Goal: Task Accomplishment & Management: Complete application form

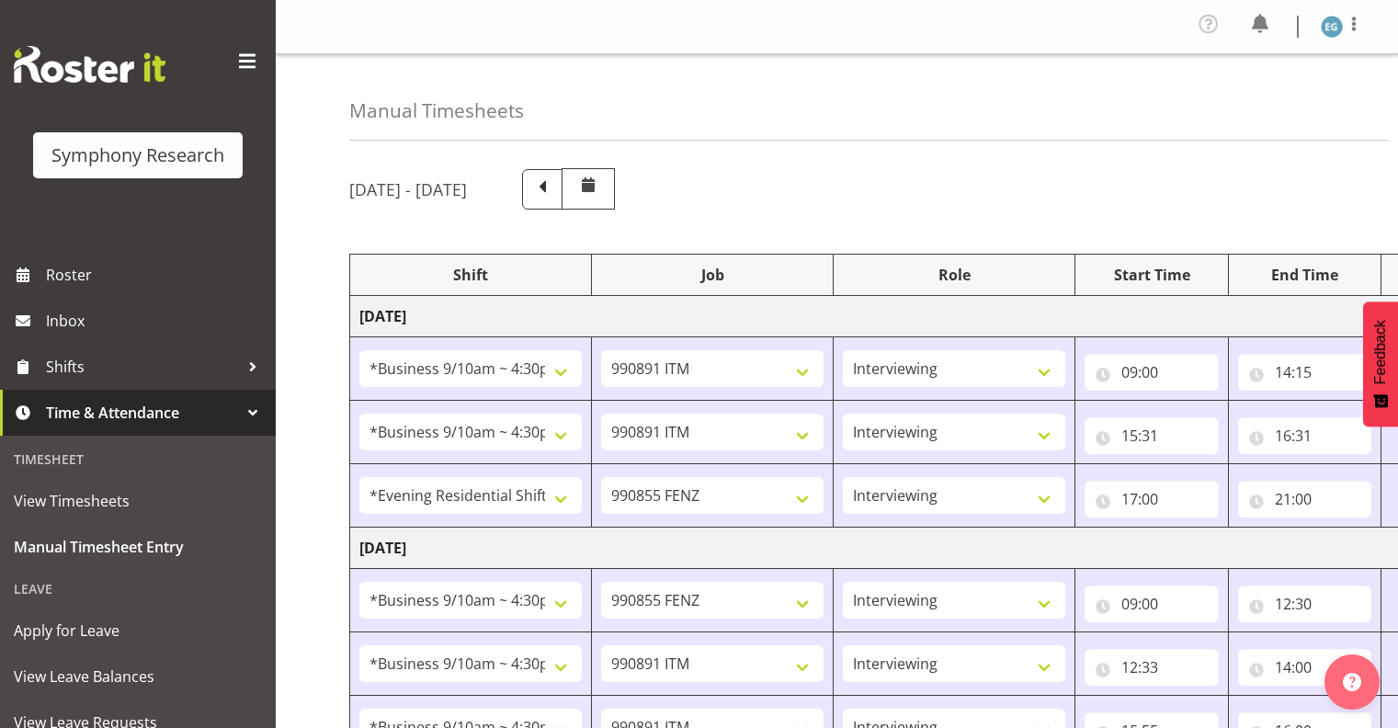
select select "26078"
select select "10549"
select select "26078"
select select "10549"
select select "48116"
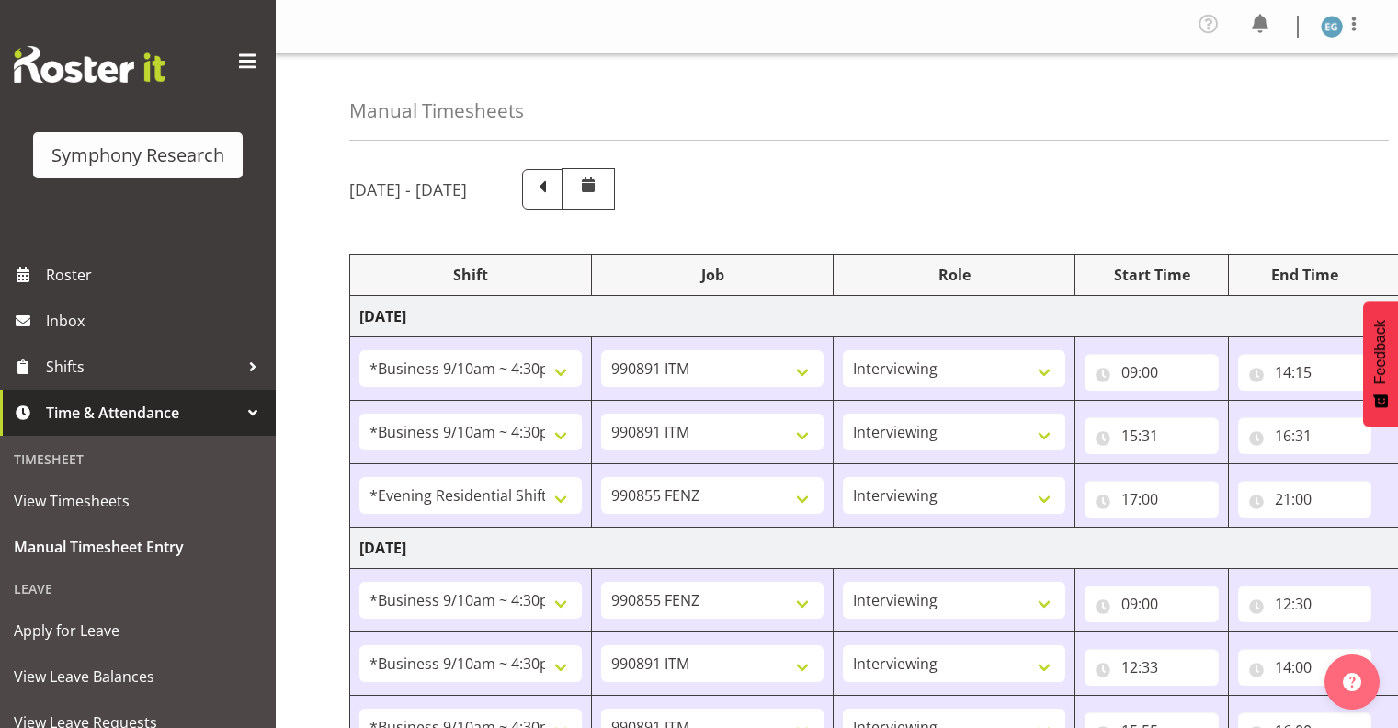
select select "9636"
select select "26078"
select select "9636"
select select "26078"
select select "10549"
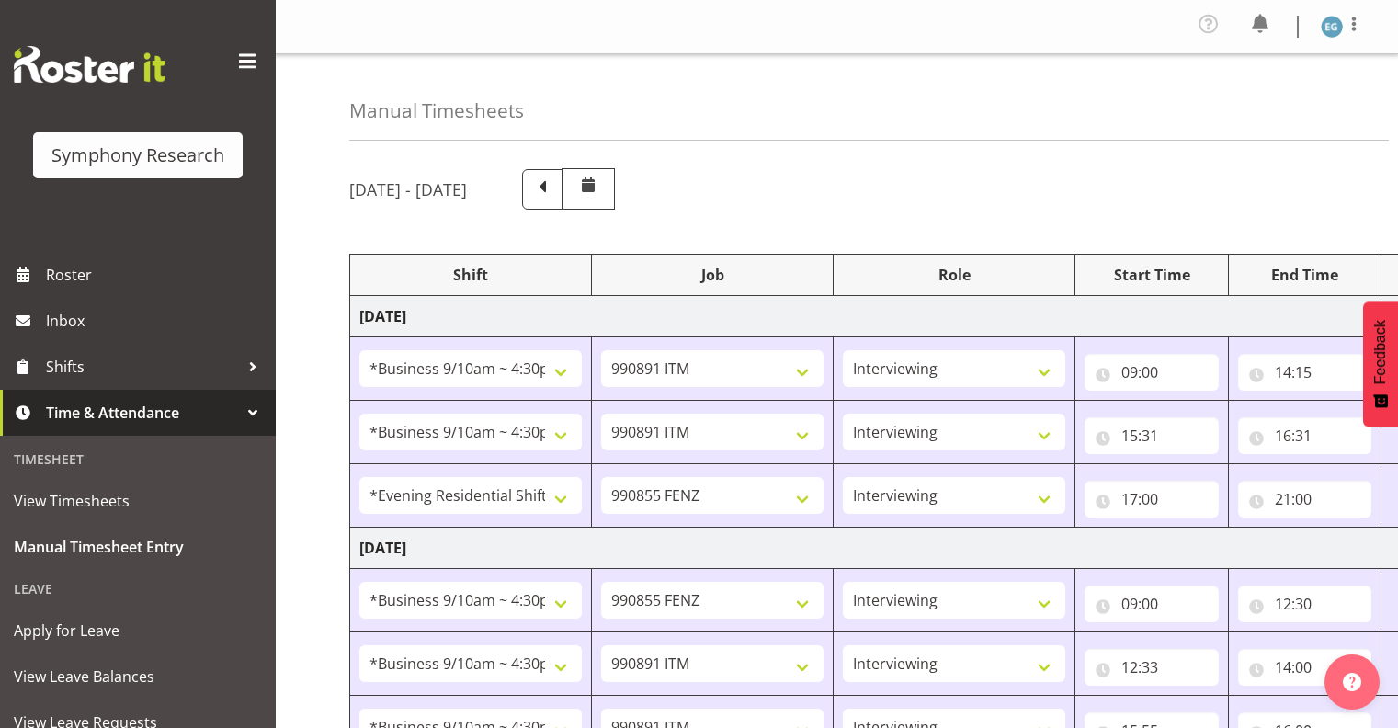
select select "26078"
select select "10549"
select select "26078"
select select "9636"
select select "26078"
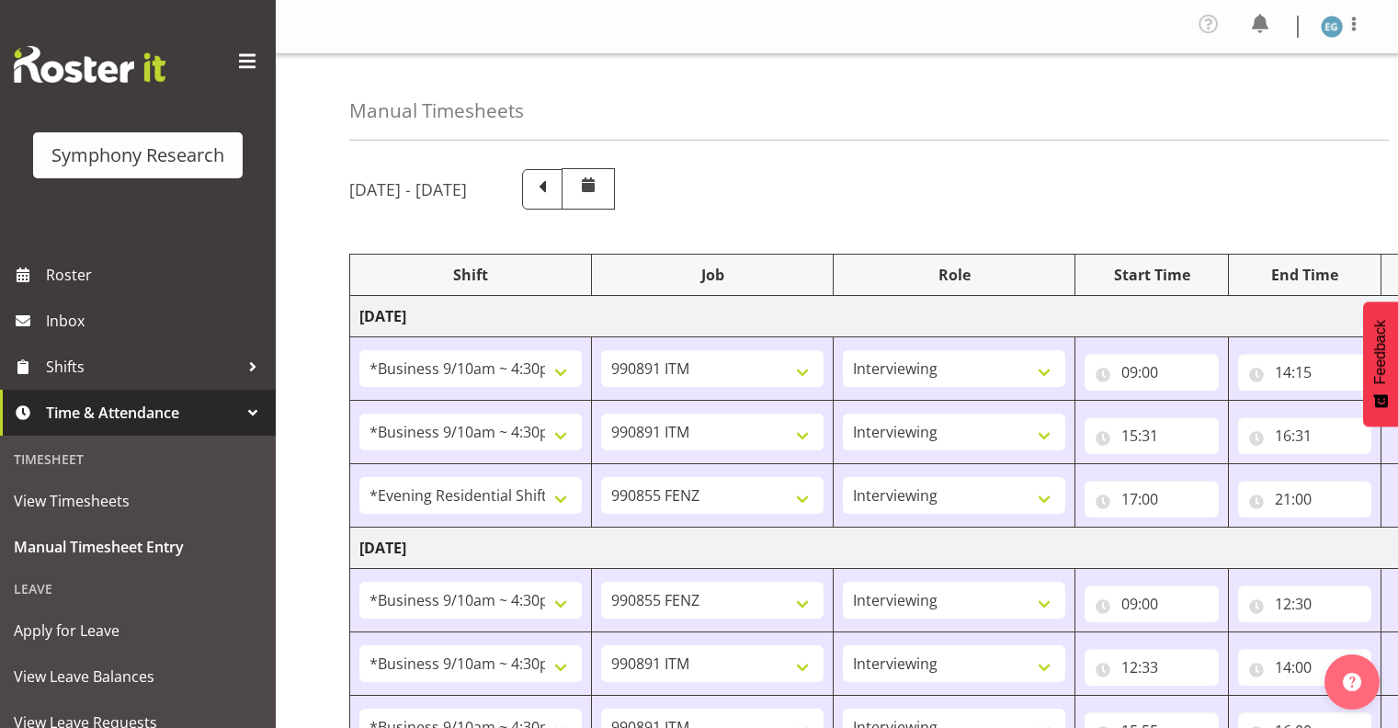
select select "10549"
select select "48116"
select select "9636"
select select "26078"
select select "10549"
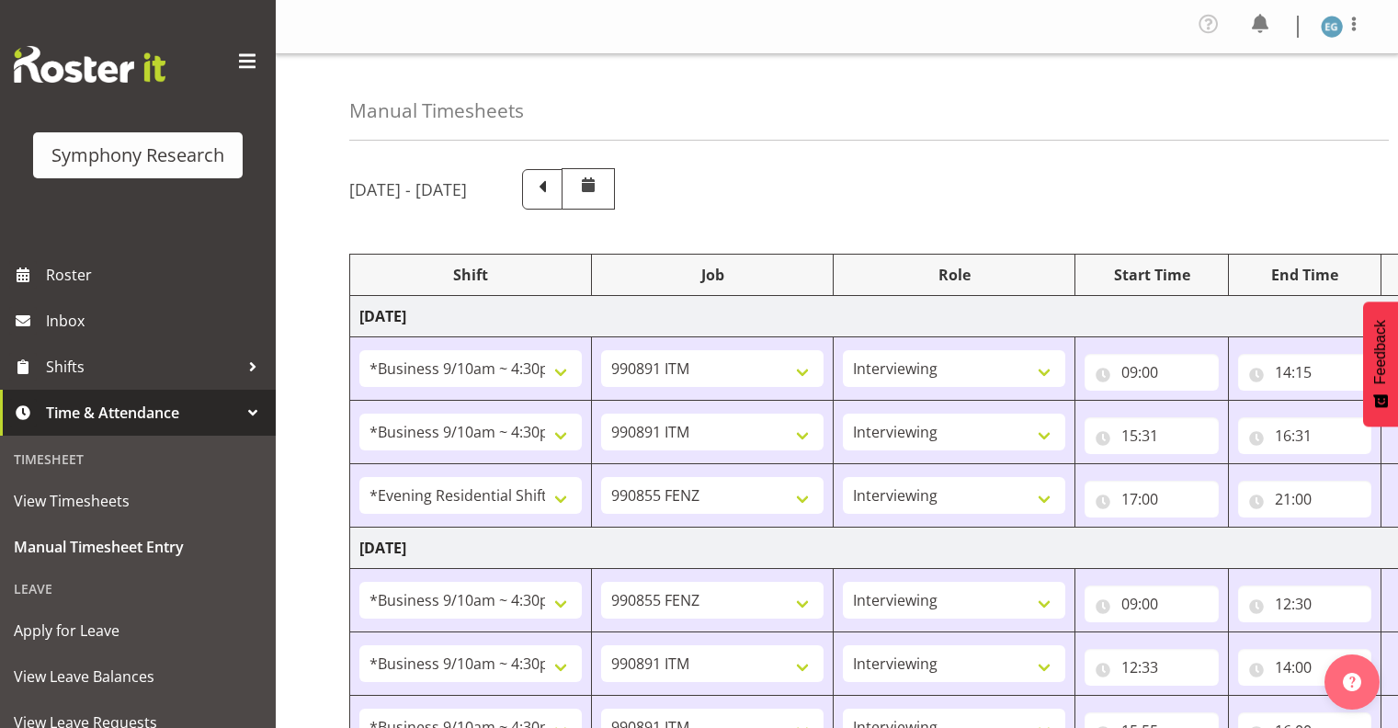
select select "26078"
select select "10549"
select select "48116"
select select "9636"
select select "26078"
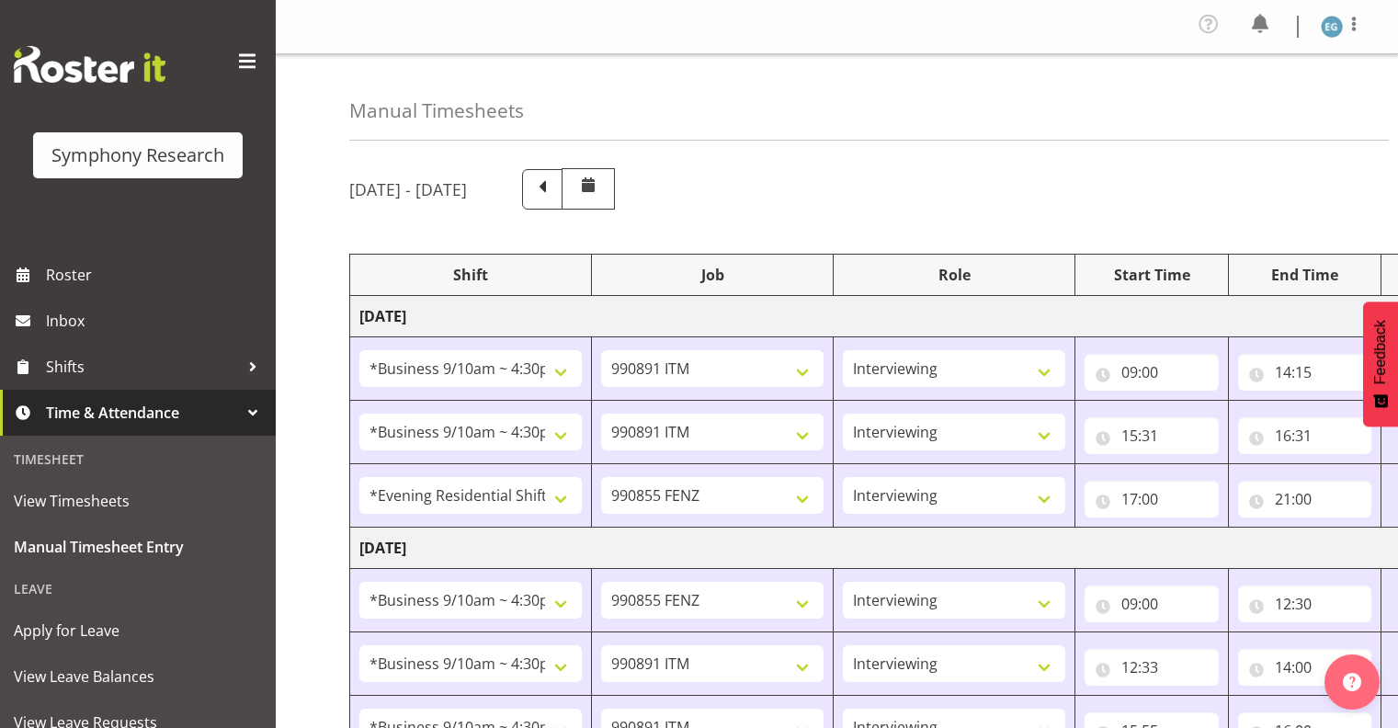
select select "10549"
select select "26078"
select select "10576"
select select "297"
select select "26078"
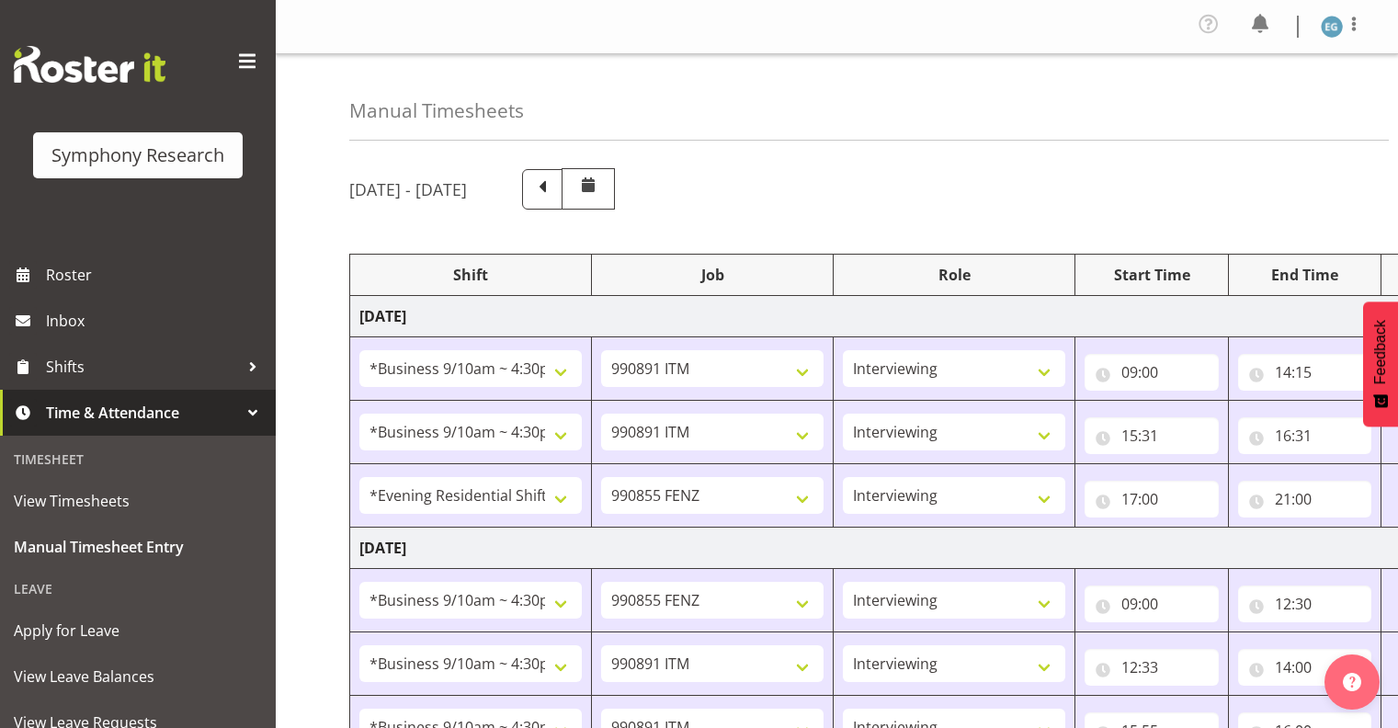
select select "10549"
select select "26078"
select select "10549"
select select "48116"
select select "9636"
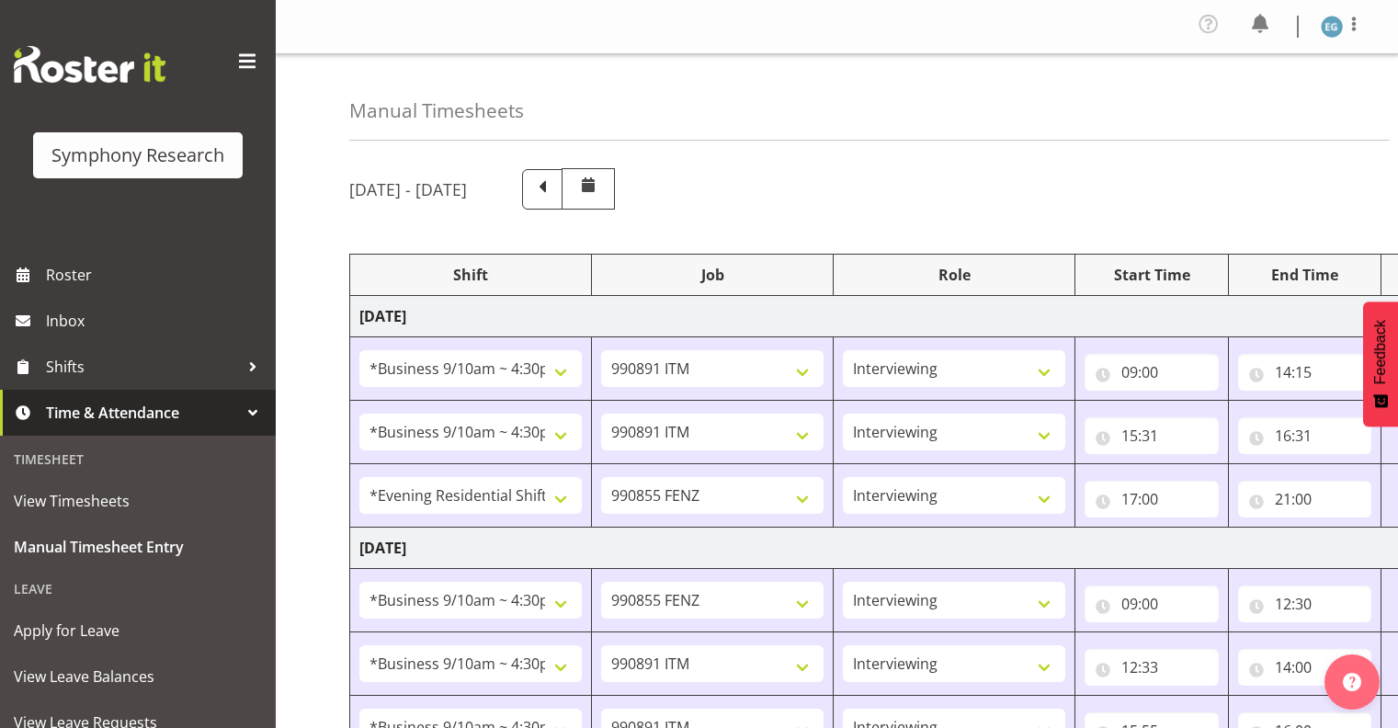
scroll to position [1238, 0]
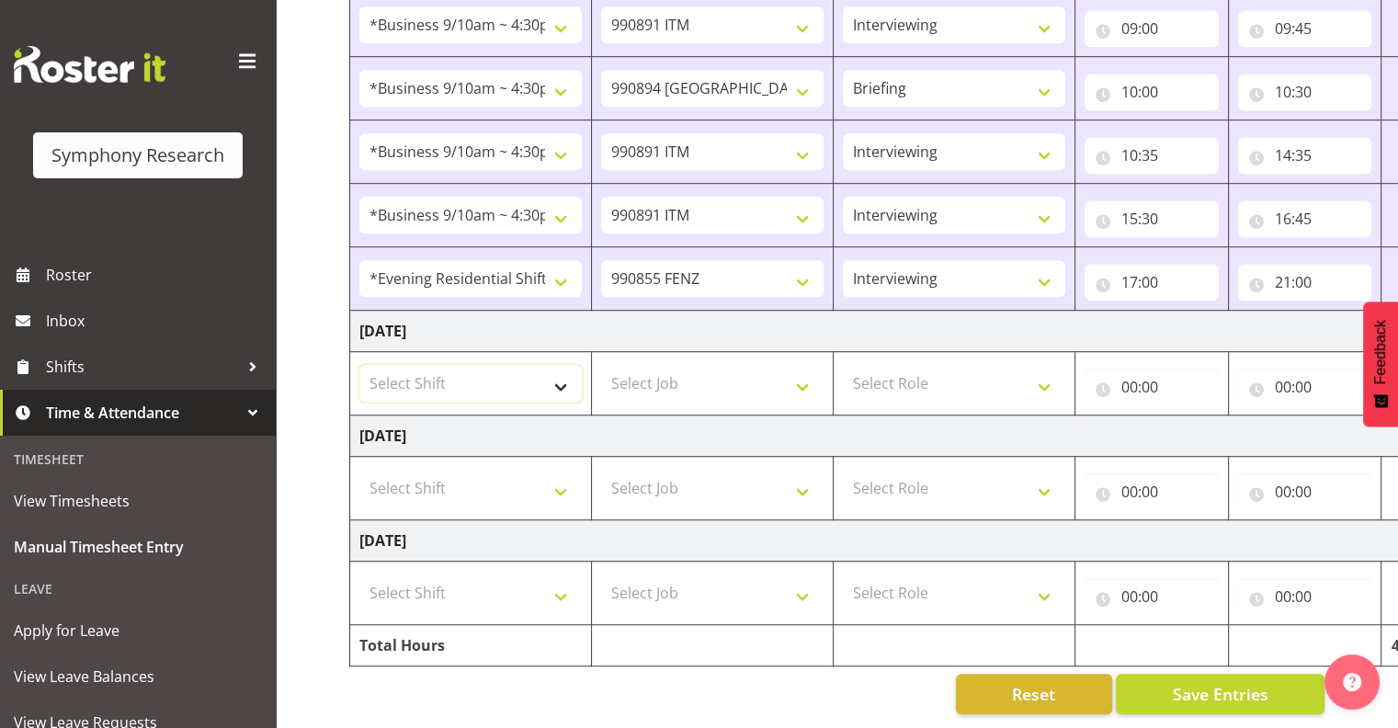
click at [558, 368] on select "Select Shift !!Weekend Residential (Roster IT Shift Label) *Business 9/10am ~ 4…" at bounding box center [471, 383] width 223 height 37
click at [794, 365] on select "Select Job 550060 IF Admin 553492 World Poll Aus Wave 2 Main 2025 553493 World …" at bounding box center [712, 383] width 223 height 37
click at [561, 371] on select "Select Shift !!Weekend Residential (Roster IT Shift Label) *Business 9/10am ~ 4…" at bounding box center [471, 383] width 223 height 37
select select "26078"
click at [360, 365] on select "Select Shift !!Weekend Residential (Roster IT Shift Label) *Business 9/10am ~ 4…" at bounding box center [471, 383] width 223 height 37
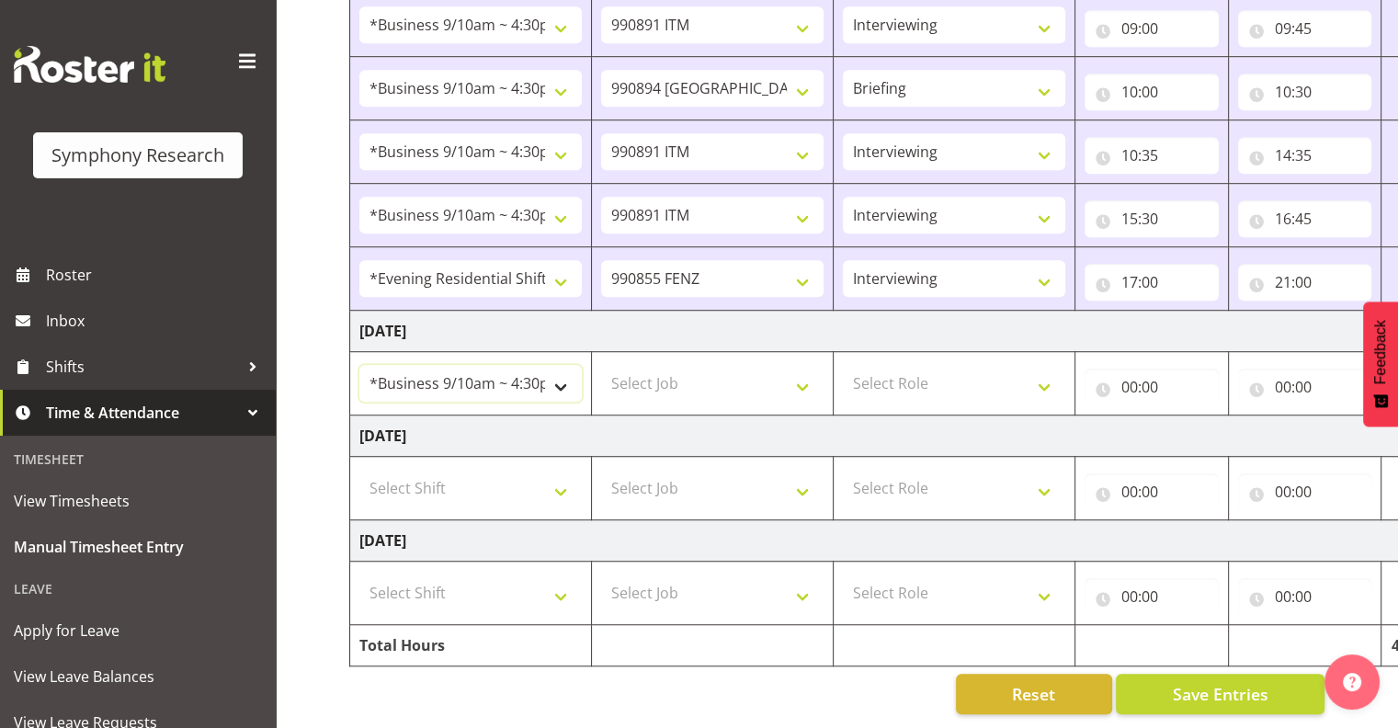
click at [559, 370] on select "!!Weekend Residential (Roster IT Shift Label) *Business 9/10am ~ 4:30pm *Busine…" at bounding box center [471, 383] width 223 height 37
click at [360, 365] on select "!!Weekend Residential (Roster IT Shift Label) *Business 9/10am ~ 4:30pm *Busine…" at bounding box center [471, 383] width 223 height 37
click at [802, 369] on select "Select Job 550060 IF Admin 553492 World Poll Aus Wave 2 Main 2025 553493 World …" at bounding box center [712, 383] width 223 height 37
select select "10576"
click at [601, 365] on select "Select Job 550060 IF Admin 553492 World Poll Aus Wave 2 Main 2025 553493 World …" at bounding box center [712, 383] width 223 height 37
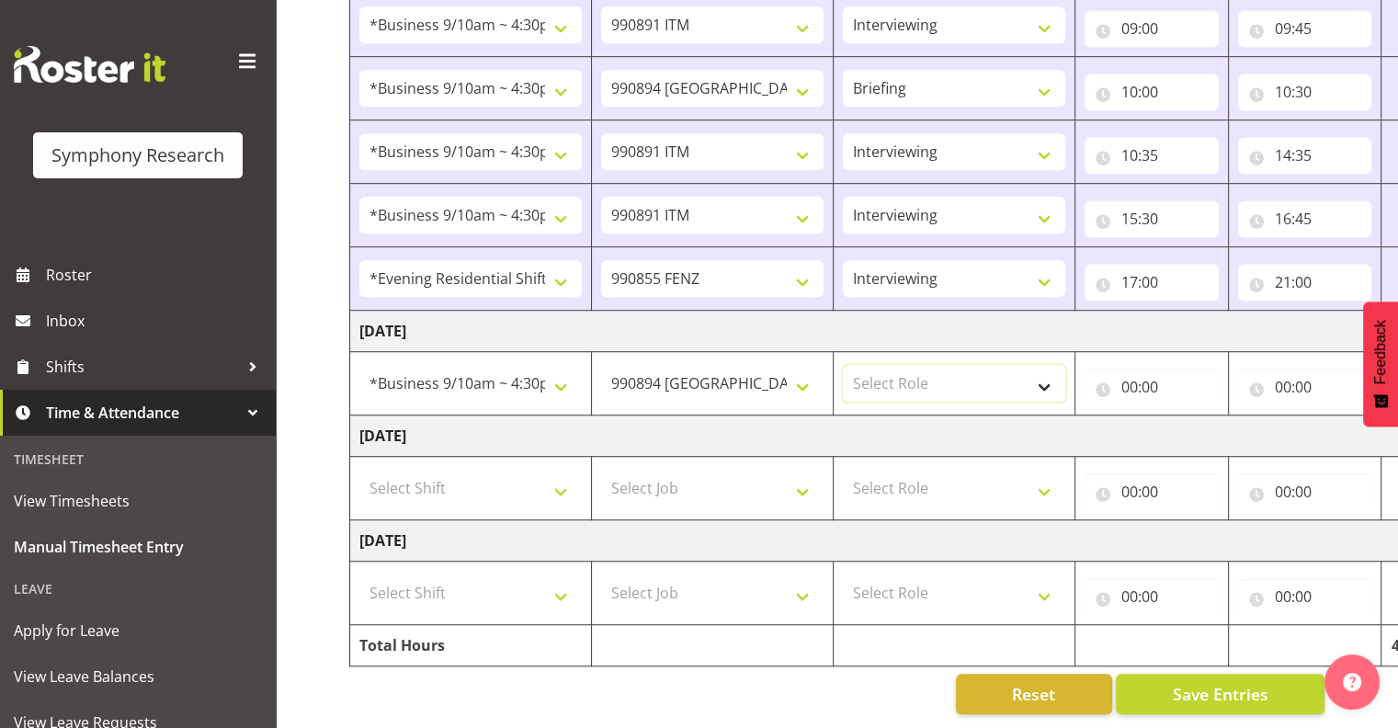
drag, startPoint x: 1041, startPoint y: 366, endPoint x: 1045, endPoint y: 375, distance: 9.9
click at [1044, 368] on select "Select Role Interviewing Briefing" at bounding box center [954, 383] width 223 height 37
select select "47"
click at [843, 365] on select "Select Role Interviewing Briefing" at bounding box center [954, 383] width 223 height 37
click at [1133, 369] on input "00:00" at bounding box center [1152, 387] width 134 height 37
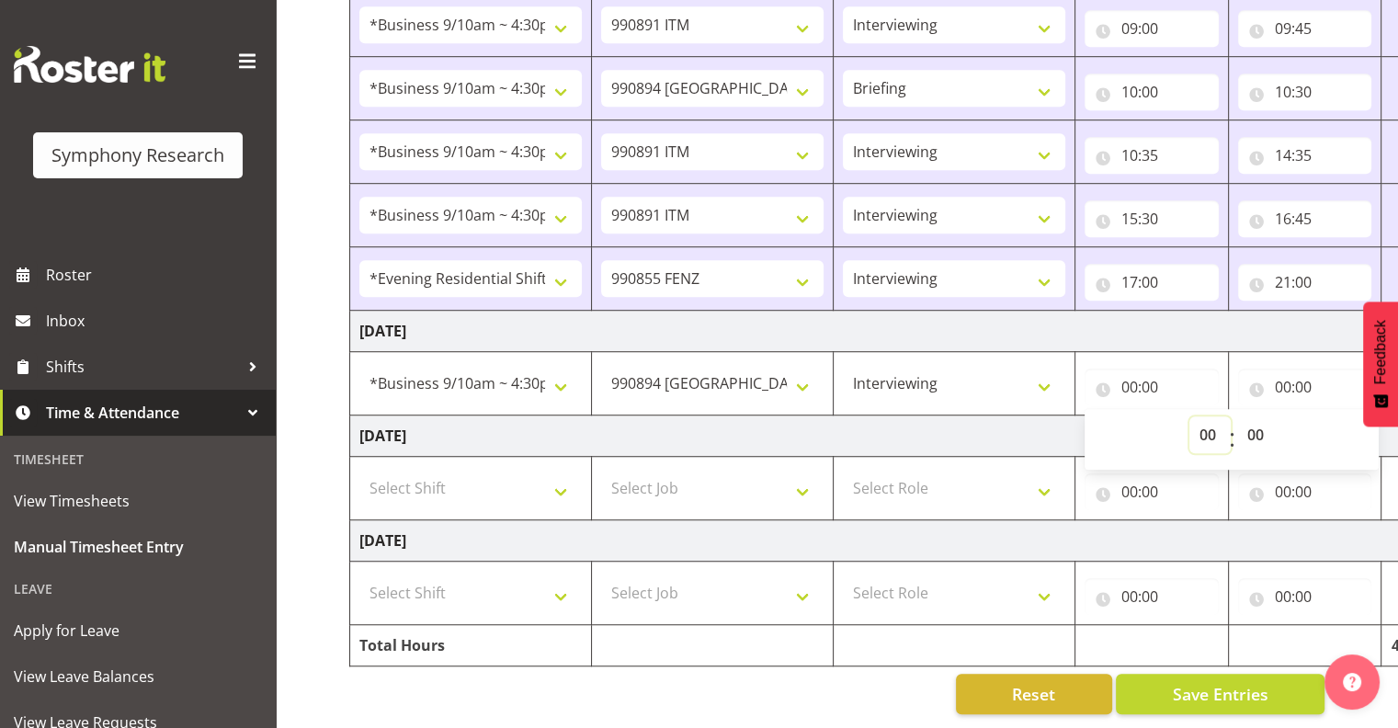
click at [1206, 417] on select "00 01 02 03 04 05 06 07 08 09 10 11 12 13 14 15 16 17 18 19 20 21 22 23" at bounding box center [1210, 435] width 41 height 37
select select "10"
click at [1190, 417] on select "00 01 02 03 04 05 06 07 08 09 10 11 12 13 14 15 16 17 18 19 20 21 22 23" at bounding box center [1210, 435] width 41 height 37
type input "10:00"
click at [1255, 417] on select "00 01 02 03 04 05 06 07 08 09 10 11 12 13 14 15 16 17 18 19 20 21 22 23 24 25 2…" at bounding box center [1258, 435] width 41 height 37
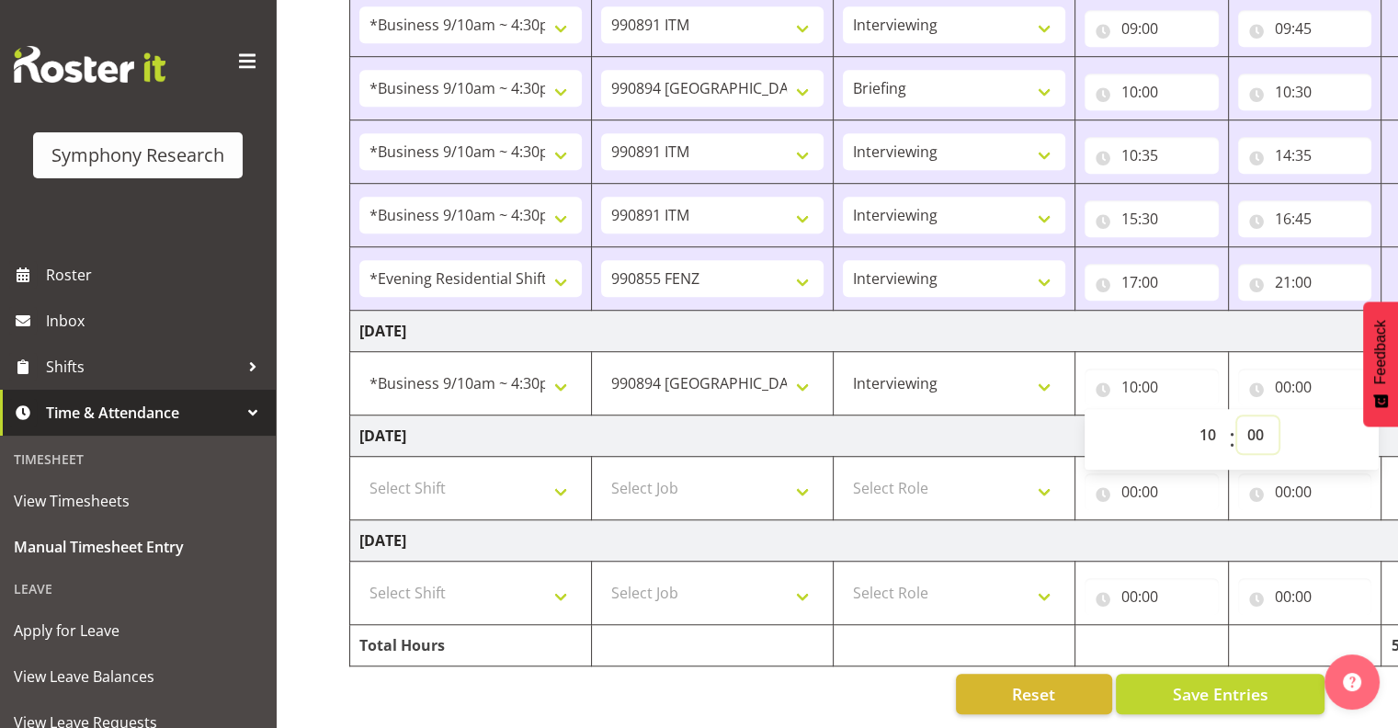
select select "15"
click at [1238, 417] on select "00 01 02 03 04 05 06 07 08 09 10 11 12 13 14 15 16 17 18 19 20 21 22 23 24 25 2…" at bounding box center [1258, 435] width 41 height 37
type input "10:15"
click at [1294, 370] on input "00:00" at bounding box center [1306, 387] width 134 height 37
click at [1358, 419] on select "00 01 02 03 04 05 06 07 08 09 10 11 12 13 14 15 16 17 18 19 20 21 22 23" at bounding box center [1363, 435] width 41 height 37
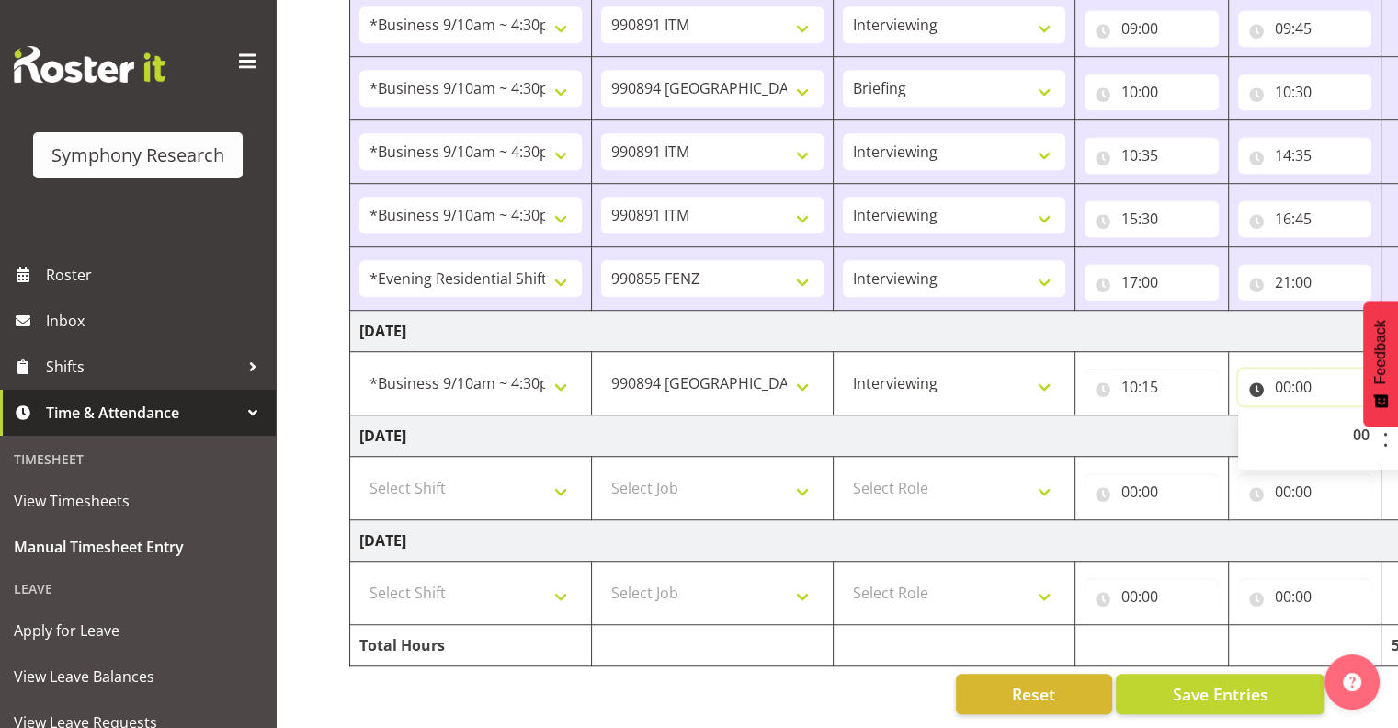
click at [1286, 371] on input "00:00" at bounding box center [1306, 387] width 134 height 37
click at [1282, 370] on input "00:00" at bounding box center [1306, 387] width 134 height 37
click at [1357, 417] on select "00 01 02 03 04 05 06 07 08 09 10 11 12 13 14 15 16 17 18 19 20 21 22 23" at bounding box center [1363, 435] width 41 height 37
select select "12"
click at [1343, 417] on select "00 01 02 03 04 05 06 07 08 09 10 11 12 13 14 15 16 17 18 19 20 21 22 23" at bounding box center [1363, 435] width 41 height 37
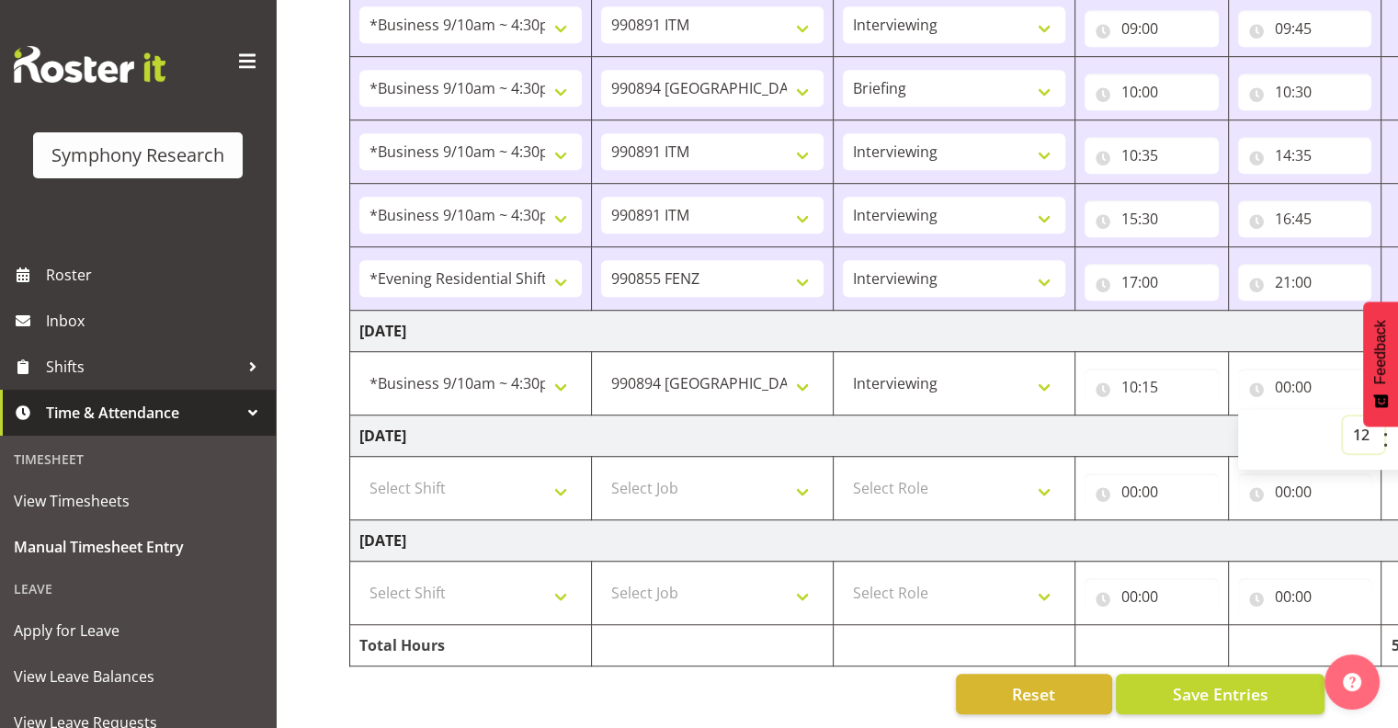
type input "12:00"
click at [1240, 682] on span "Save Entries" at bounding box center [1220, 694] width 96 height 24
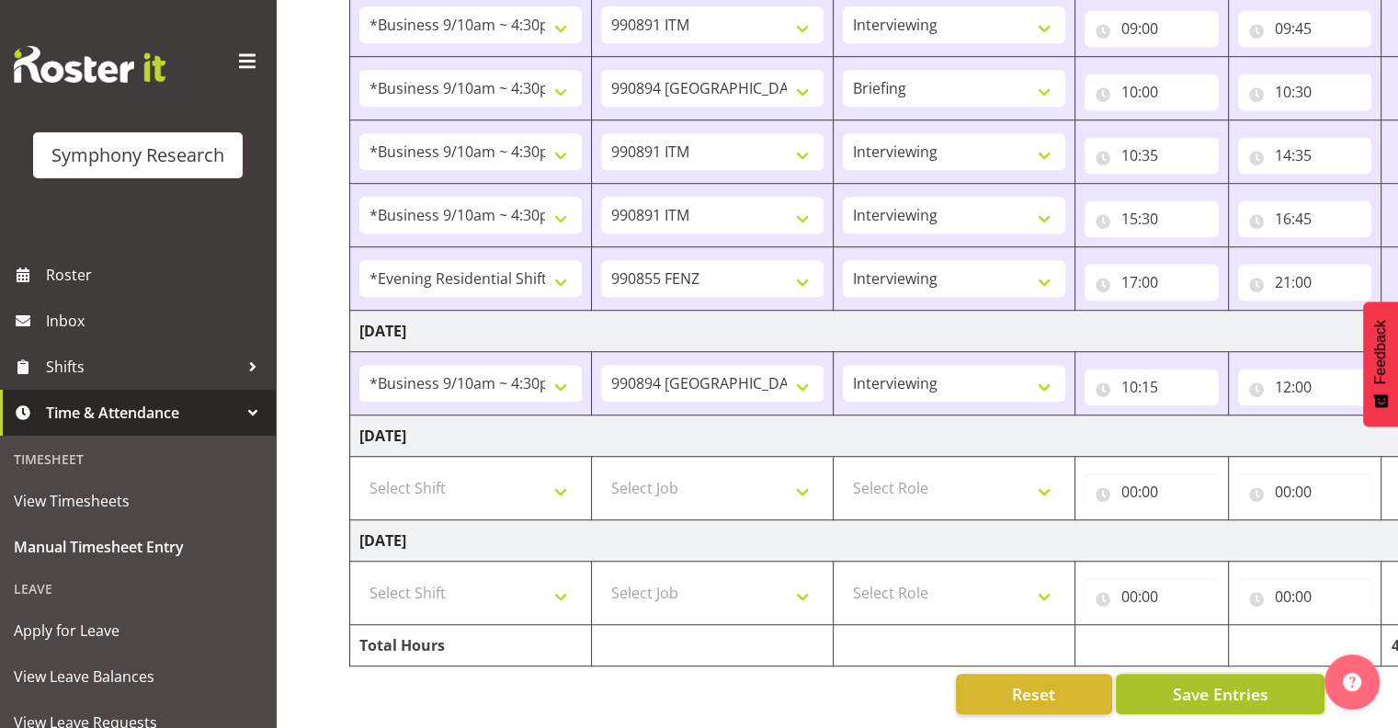
click at [1220, 682] on span "Save Entries" at bounding box center [1220, 694] width 96 height 24
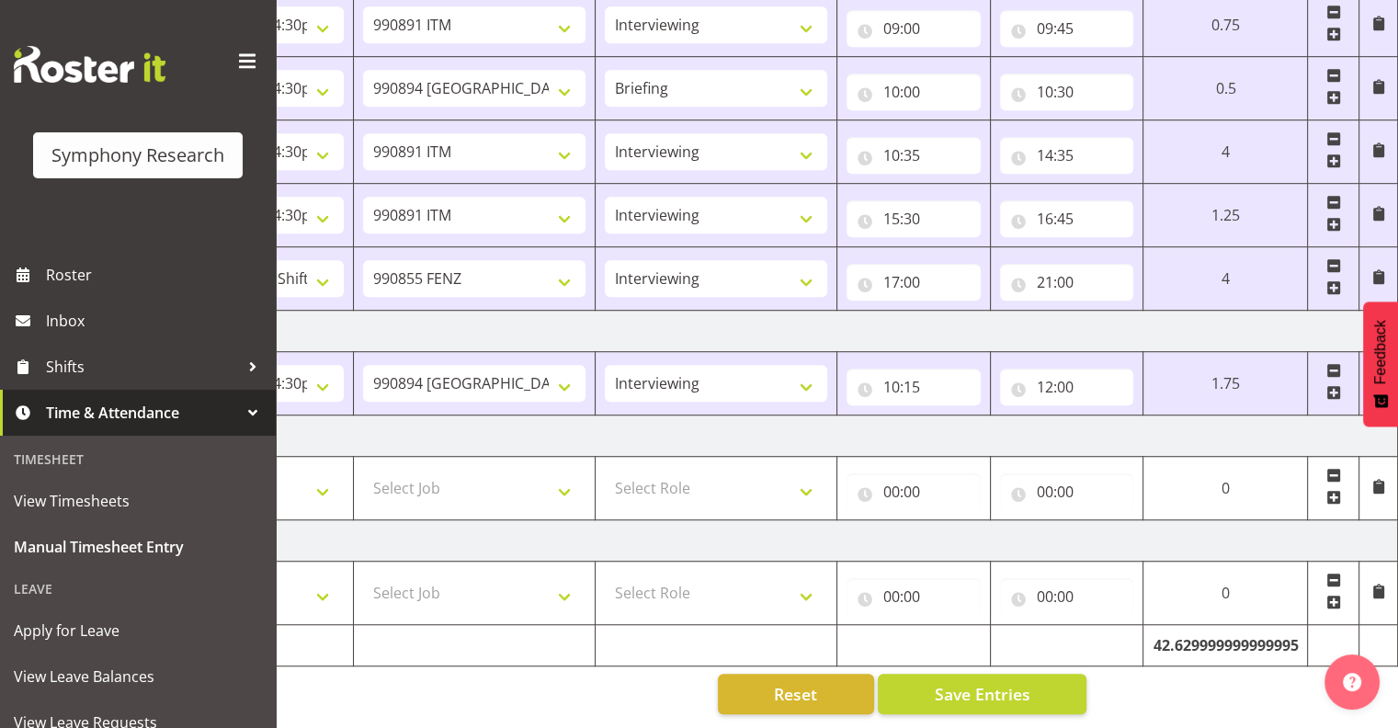
click at [1332, 385] on span at bounding box center [1334, 392] width 15 height 15
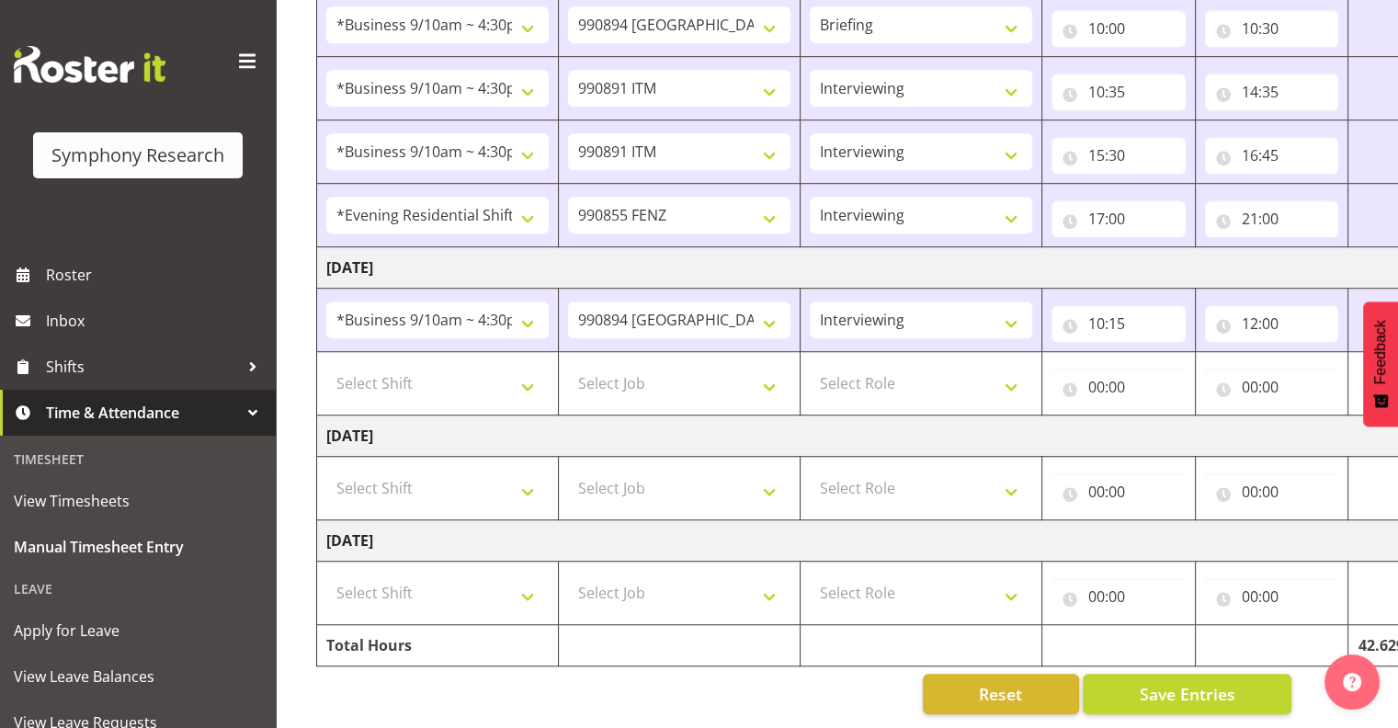
scroll to position [0, 0]
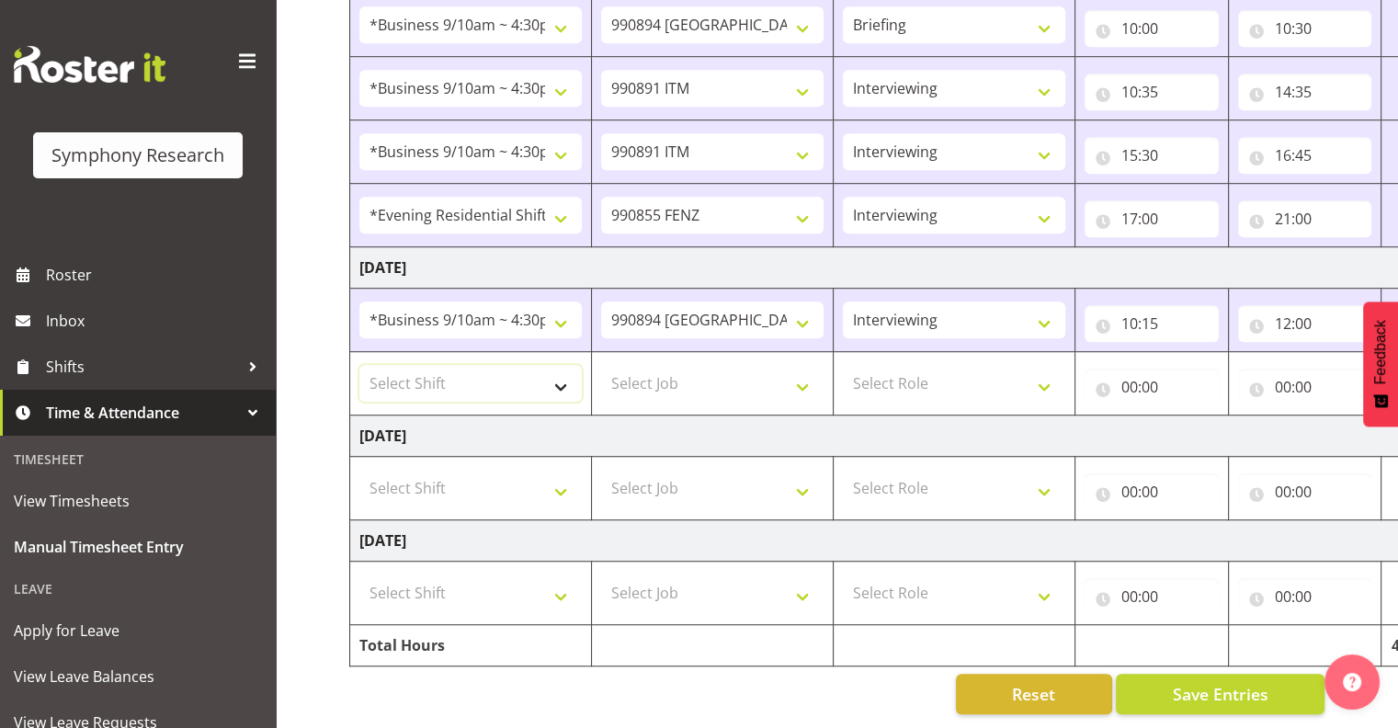
click at [563, 369] on select "Select Shift !!Weekend Residential (Roster IT Shift Label) *Business 9/10am ~ 4…" at bounding box center [471, 383] width 223 height 37
select select "26078"
click at [360, 365] on select "Select Shift !!Weekend Residential (Roster IT Shift Label) *Business 9/10am ~ 4…" at bounding box center [471, 383] width 223 height 37
click at [804, 371] on select "Select Job 550060 IF Admin 553492 World Poll Aus Wave 2 Main 2025 553493 World …" at bounding box center [712, 383] width 223 height 37
select select "10549"
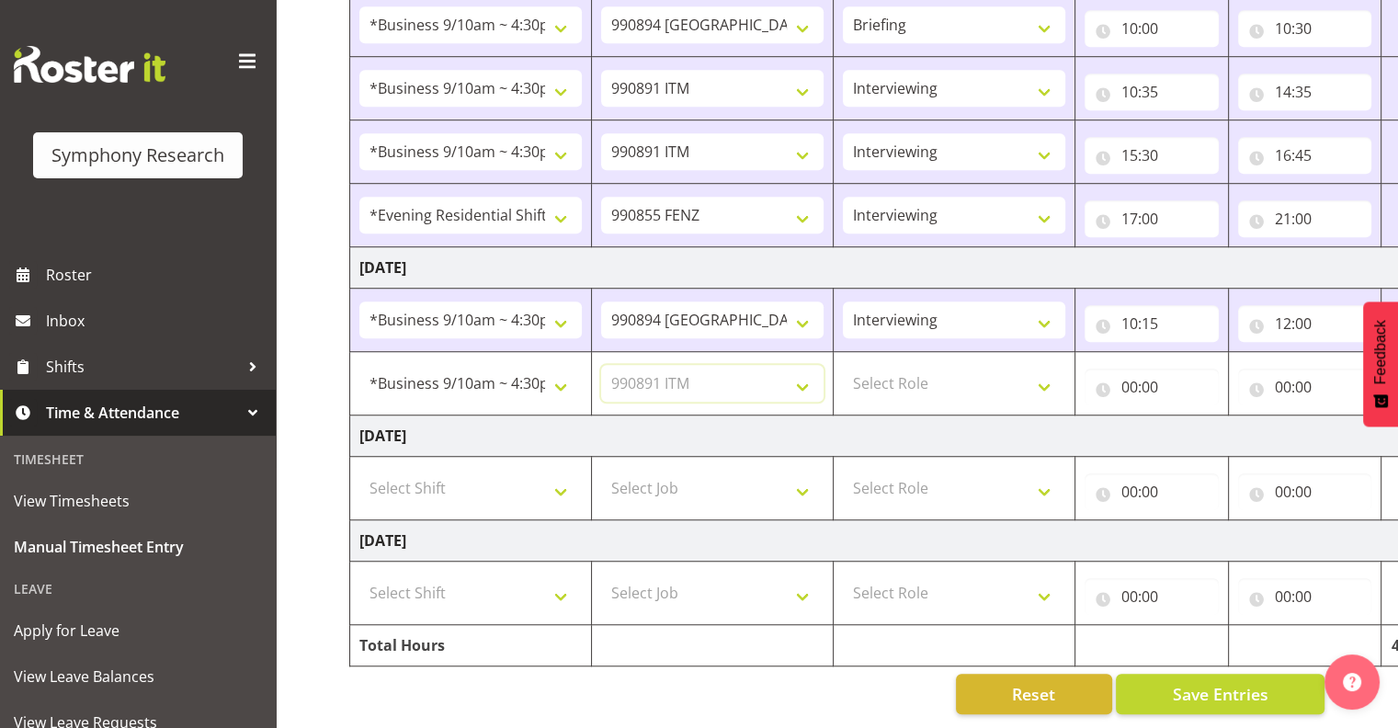
click at [601, 365] on select "Select Job 550060 IF Admin 553492 World Poll Aus Wave 2 Main 2025 553493 World …" at bounding box center [712, 383] width 223 height 37
click at [1044, 368] on select "Select Role Interviewing Briefing" at bounding box center [954, 383] width 223 height 37
select select "47"
click at [843, 365] on select "Select Role Interviewing Briefing" at bounding box center [954, 383] width 223 height 37
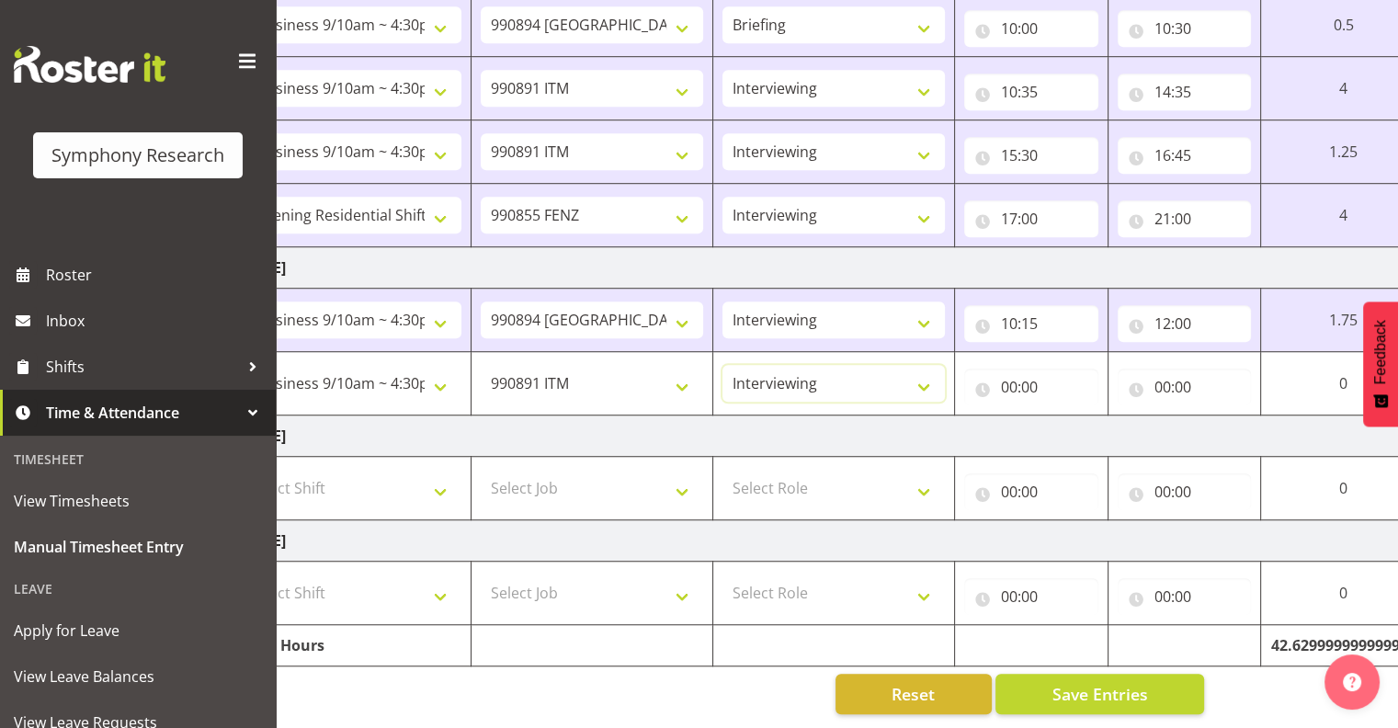
scroll to position [0, 238]
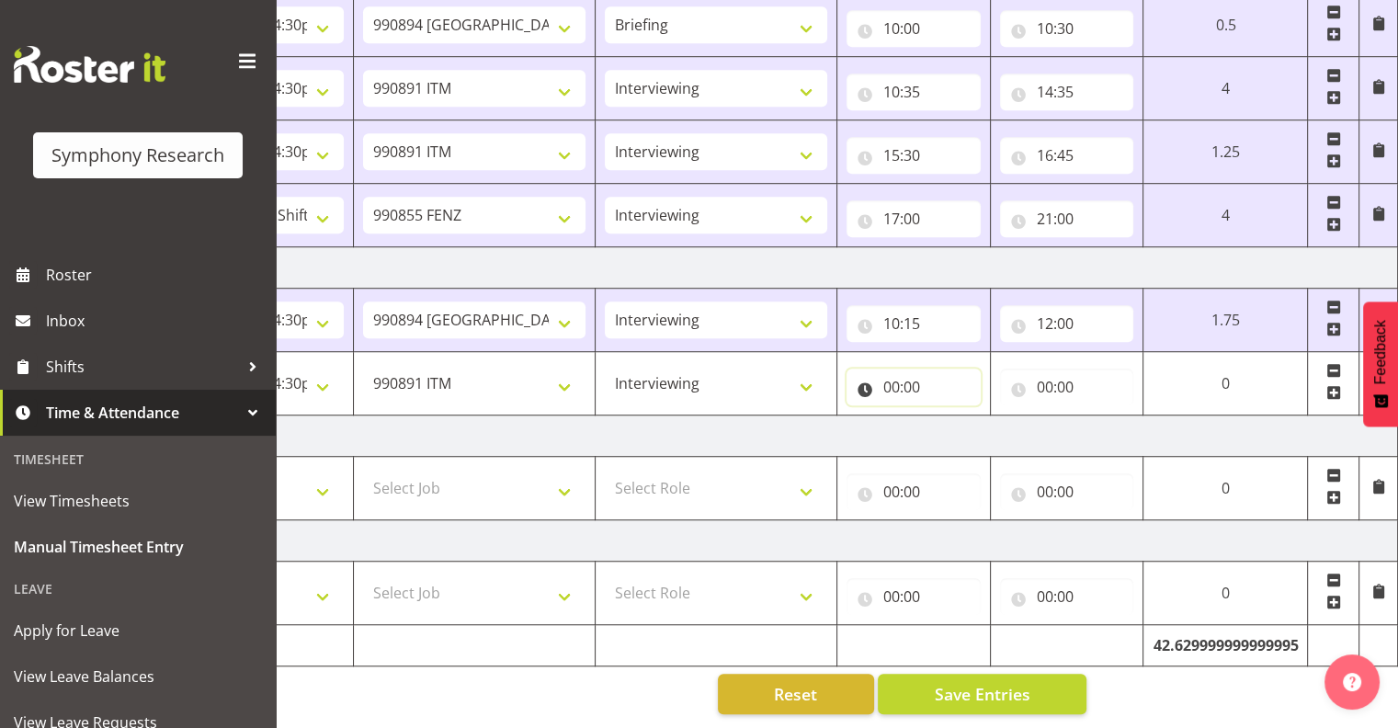
click at [927, 369] on input "00:00" at bounding box center [914, 387] width 134 height 37
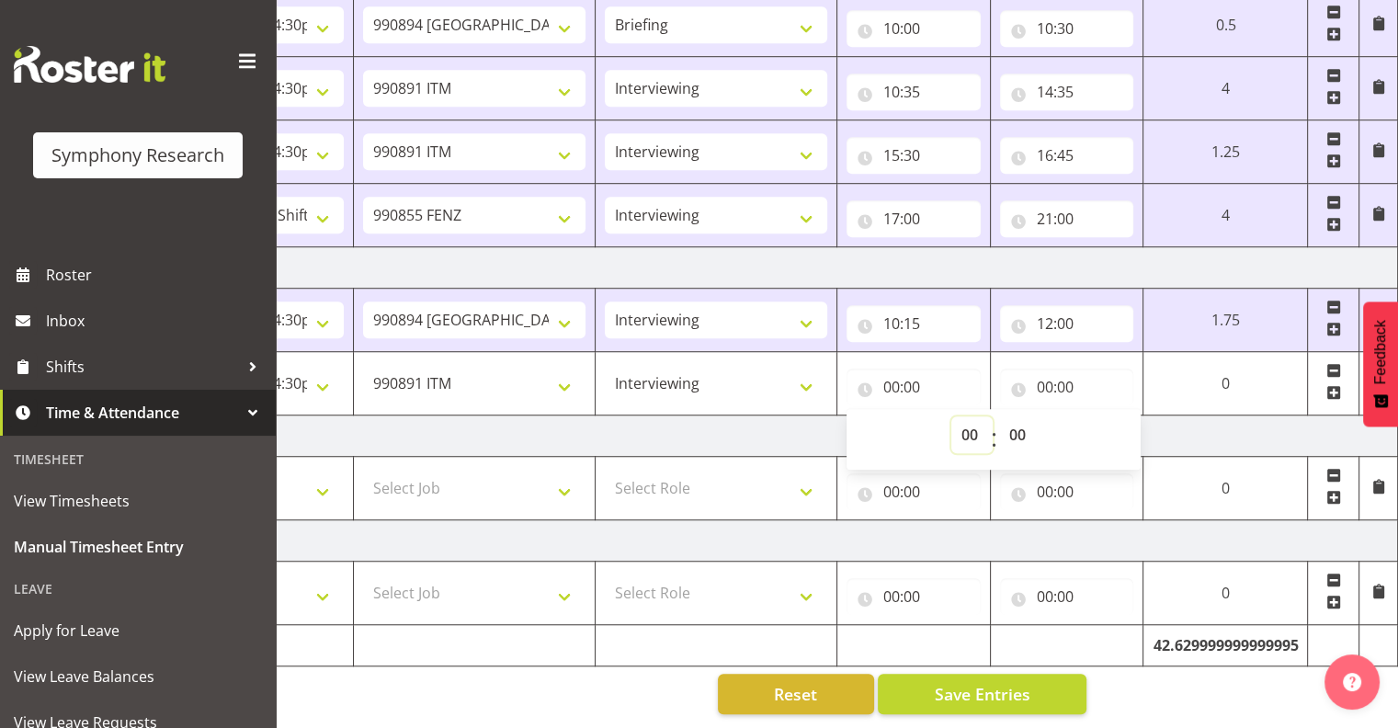
click at [969, 417] on select "00 01 02 03 04 05 06 07 08 09 10 11 12 13 14 15 16 17 18 19 20 21 22 23" at bounding box center [972, 435] width 41 height 37
select select "12"
click at [952, 417] on select "00 01 02 03 04 05 06 07 08 09 10 11 12 13 14 15 16 17 18 19 20 21 22 23" at bounding box center [972, 435] width 41 height 37
type input "12:00"
click at [1015, 418] on select "00 01 02 03 04 05 06 07 08 09 10 11 12 13 14 15 16 17 18 19 20 21 22 23 24 25 2…" at bounding box center [1019, 435] width 41 height 37
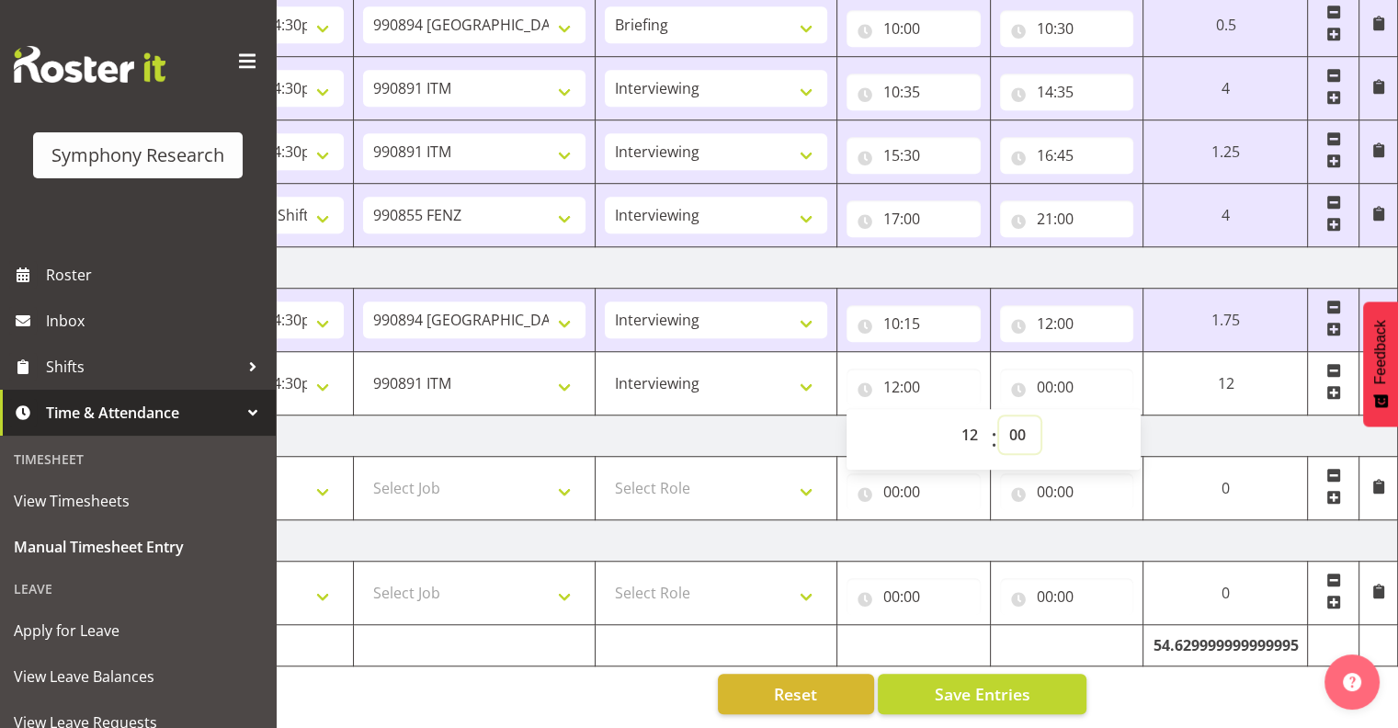
select select "5"
click at [1041, 417] on select "00 01 02 03 04 05 06 07 08 09 10 11 12 13 14 15 16 17 18 19 20 21 22 23 24 25 2…" at bounding box center [1019, 435] width 41 height 37
type input "12:05"
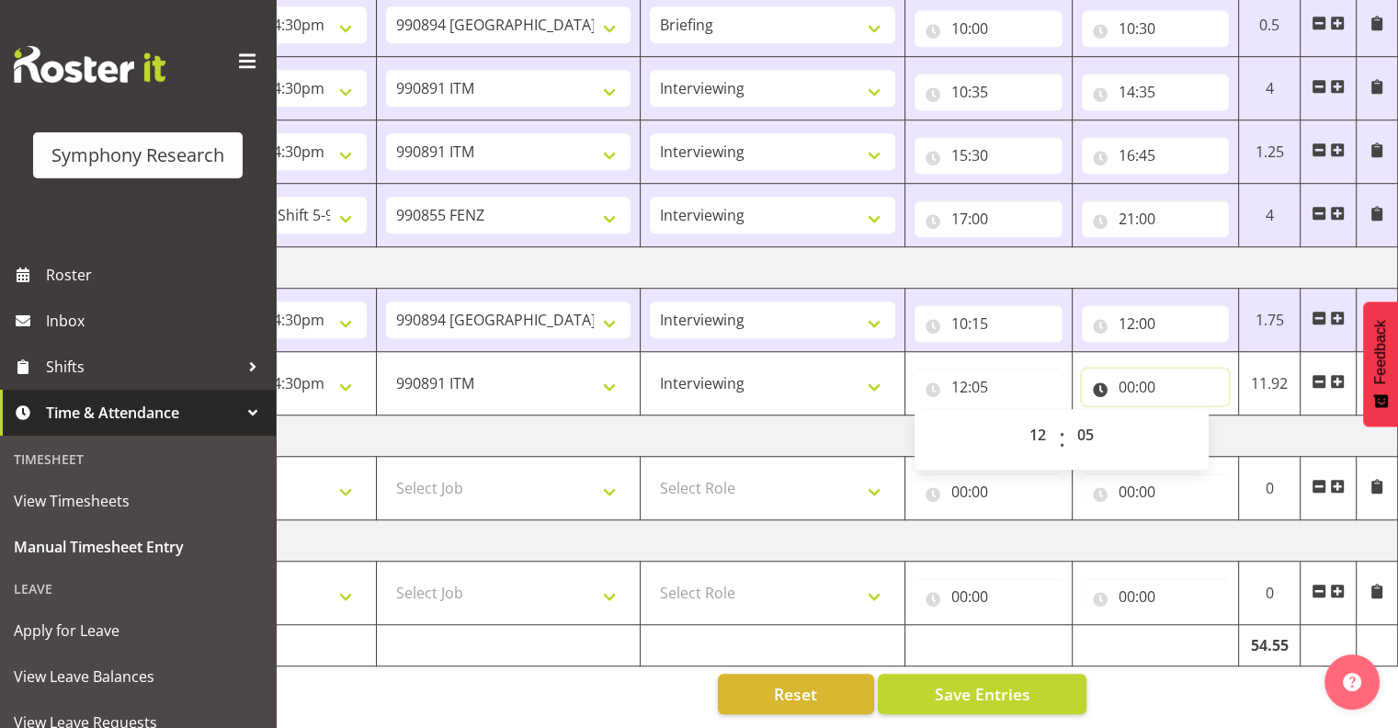
click at [1159, 369] on input "00:00" at bounding box center [1156, 387] width 148 height 37
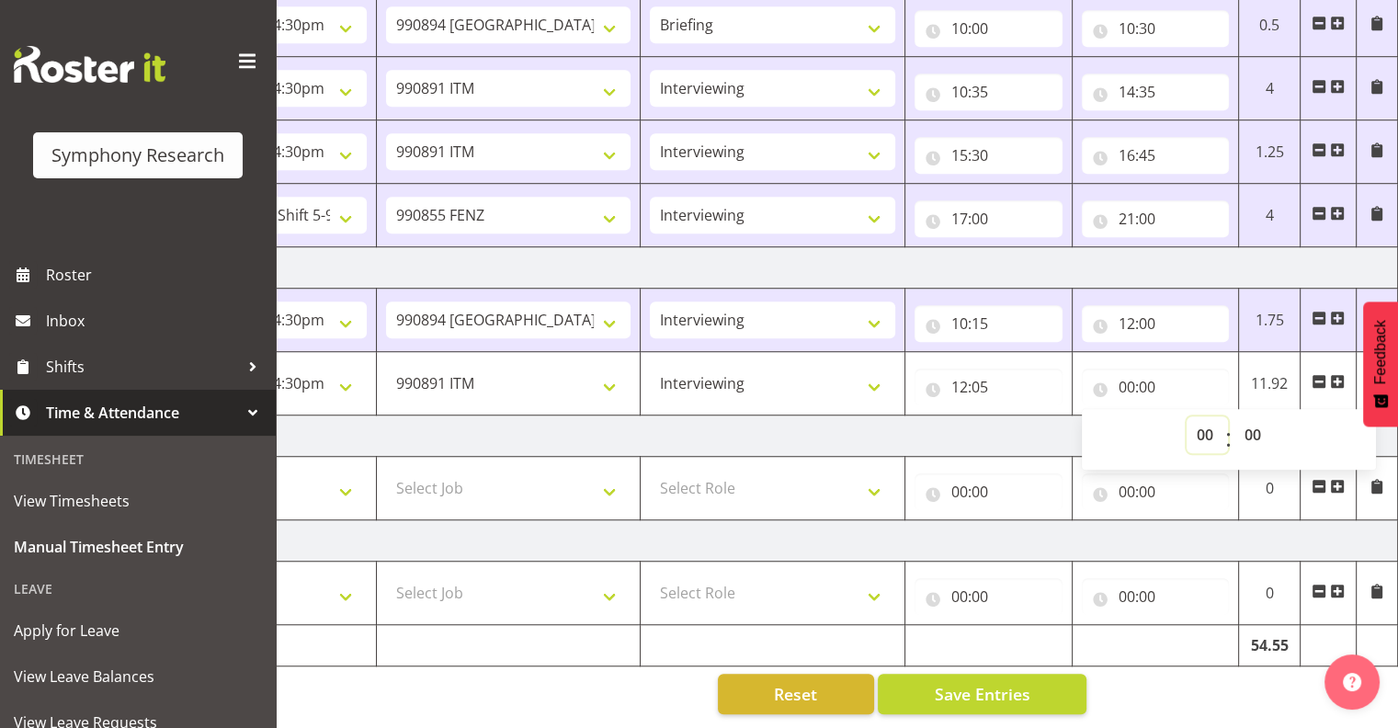
click at [1204, 417] on select "00 01 02 03 04 05 06 07 08 09 10 11 12 13 14 15 16 17 18 19 20 21 22 23" at bounding box center [1207, 435] width 41 height 37
select select "14"
click at [1187, 417] on select "00 01 02 03 04 05 06 07 08 09 10 11 12 13 14 15 16 17 18 19 20 21 22 23" at bounding box center [1207, 435] width 41 height 37
type input "14:00"
click at [1253, 417] on select "00 01 02 03 04 05 06 07 08 09 10 11 12 13 14 15 16 17 18 19 20 21 22 23 24 25 2…" at bounding box center [1255, 435] width 41 height 37
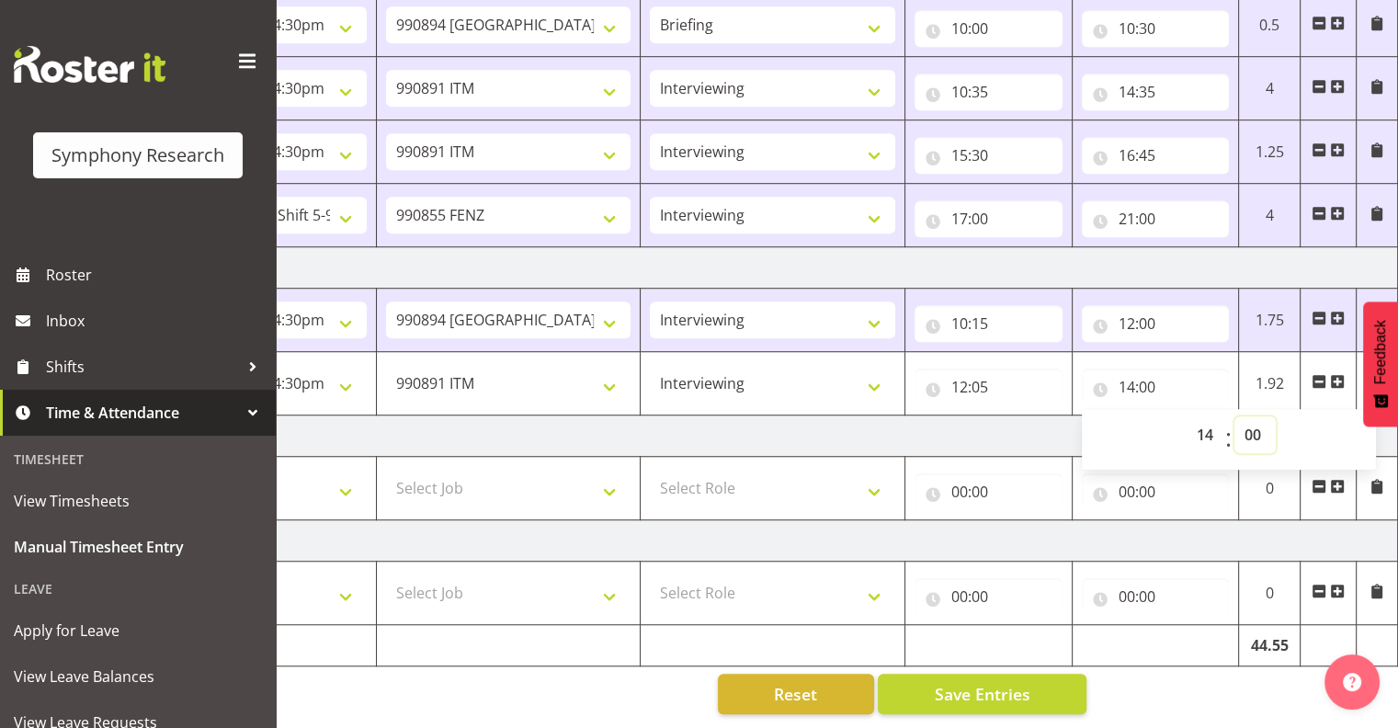
select select "15"
click at [1235, 417] on select "00 01 02 03 04 05 06 07 08 09 10 11 12 13 14 15 16 17 18 19 20 21 22 23 24 25 2…" at bounding box center [1255, 435] width 41 height 37
type input "14:15"
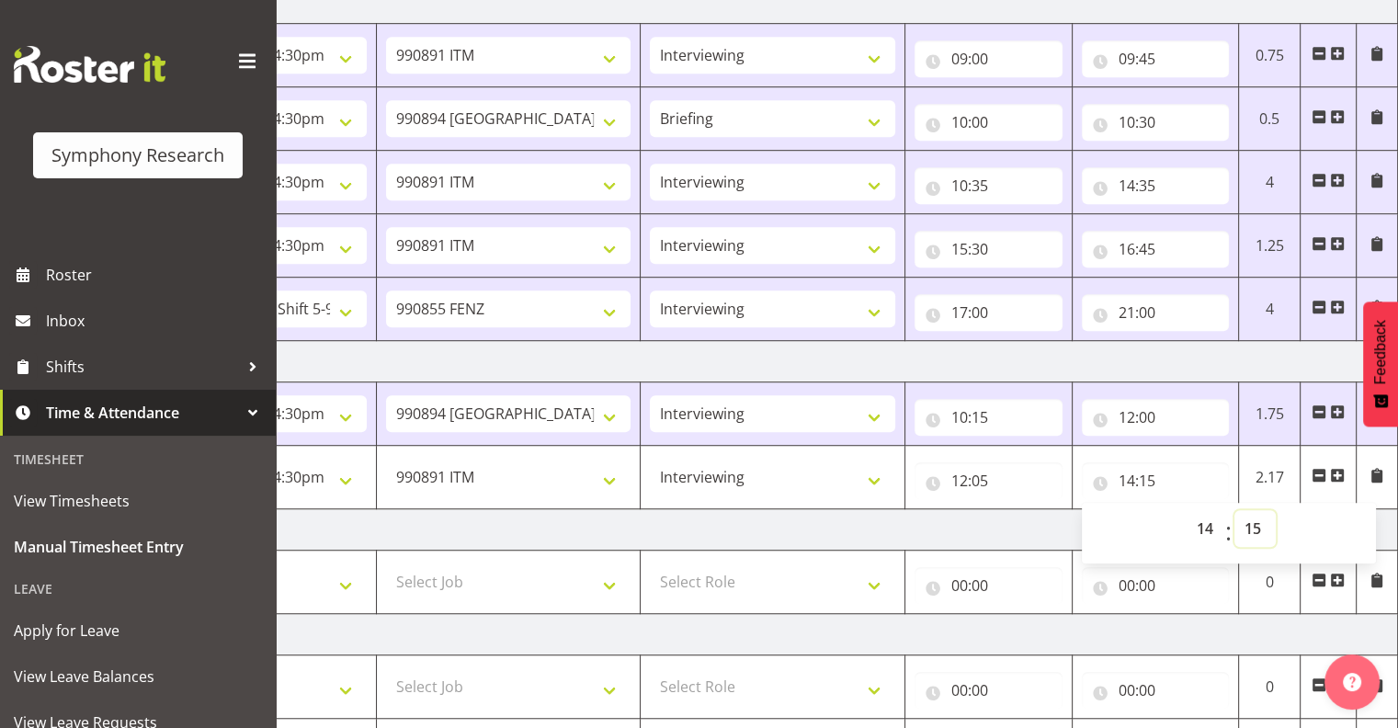
scroll to position [1301, 0]
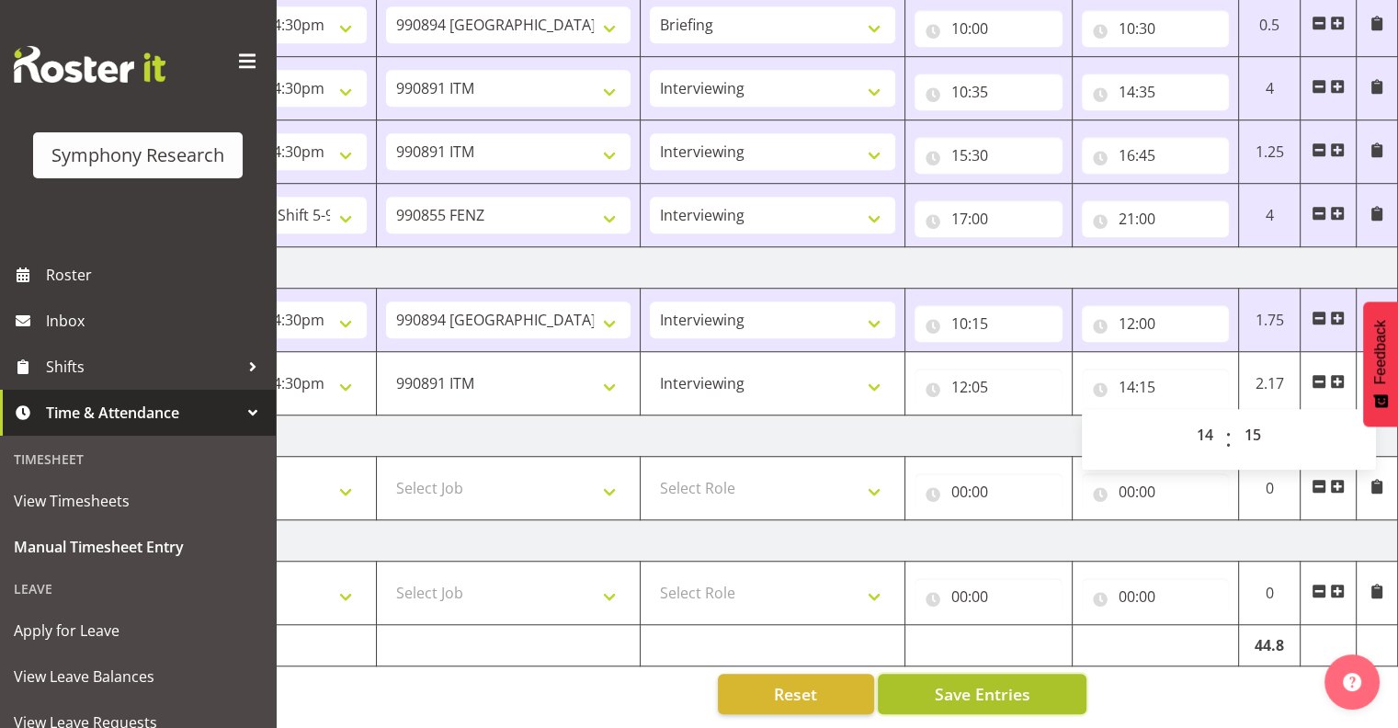
click at [976, 682] on span "Save Entries" at bounding box center [982, 694] width 96 height 24
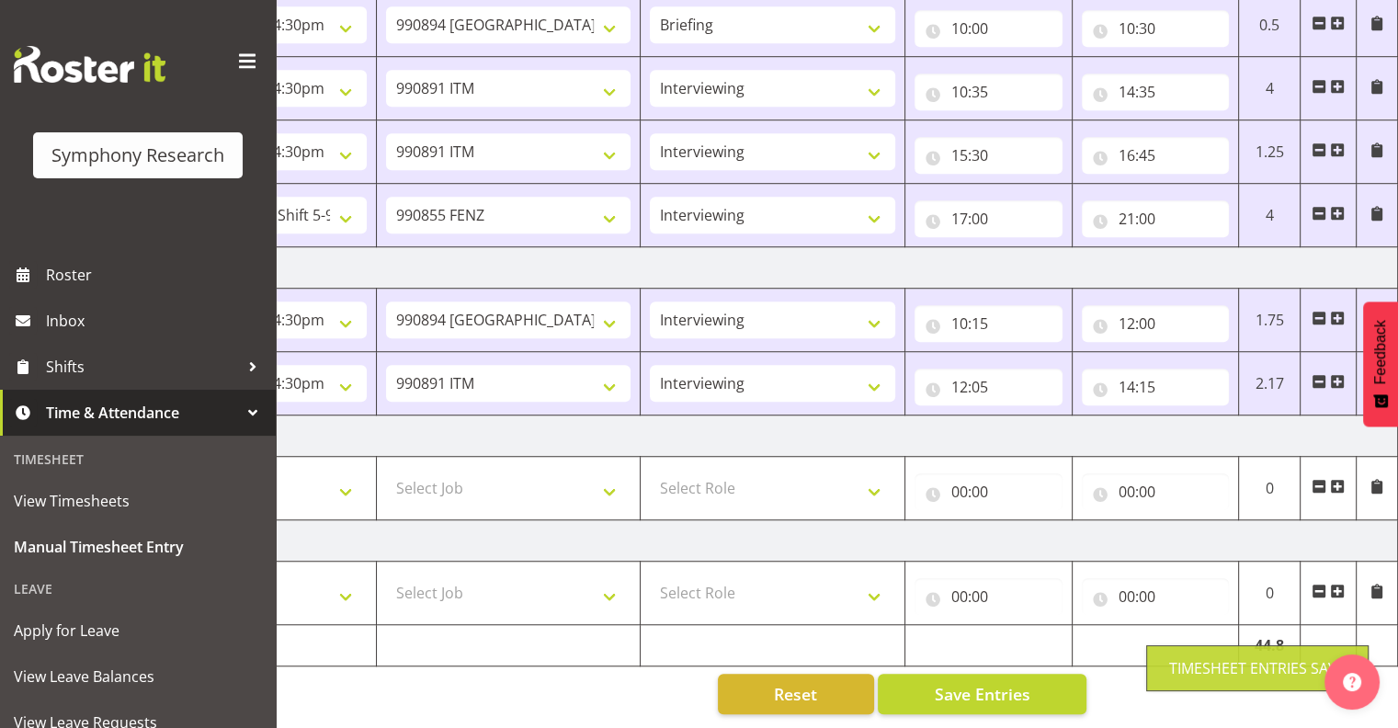
click at [1339, 374] on span at bounding box center [1337, 381] width 15 height 15
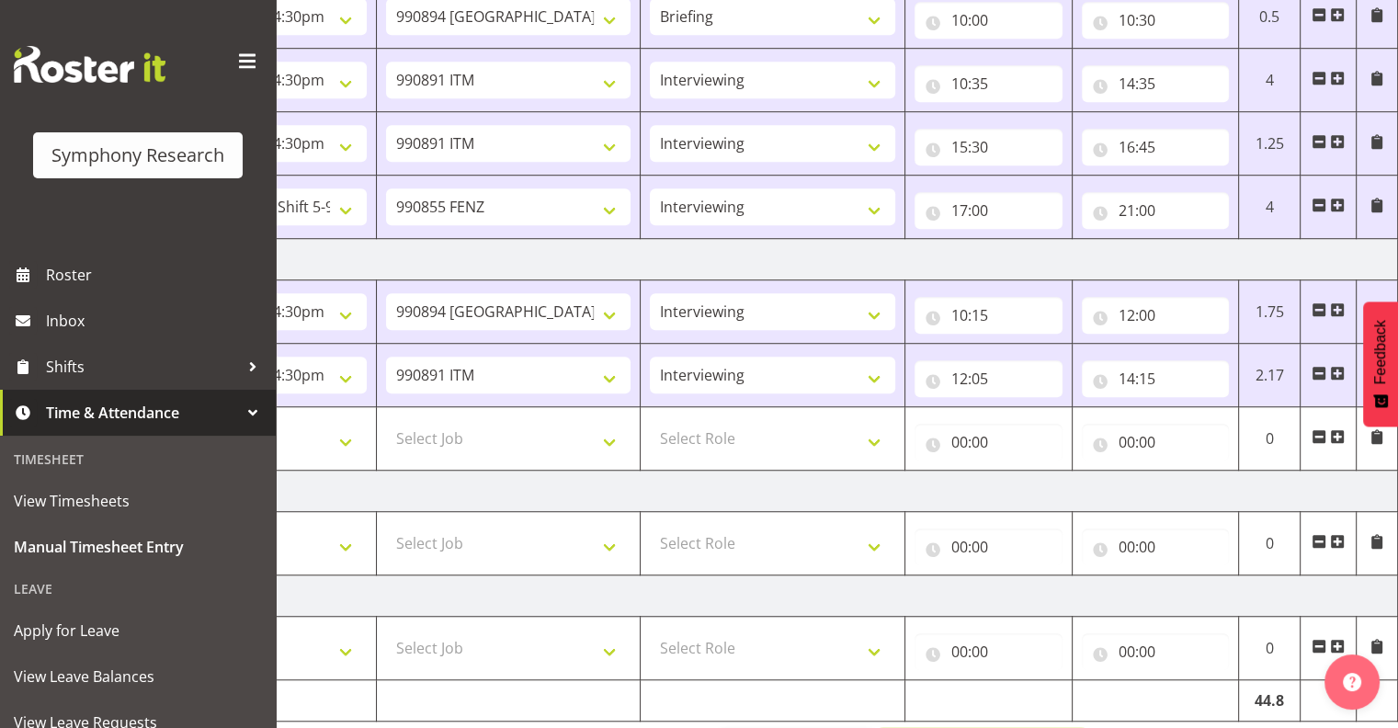
drag, startPoint x: 1074, startPoint y: 724, endPoint x: 901, endPoint y: 716, distance: 173.0
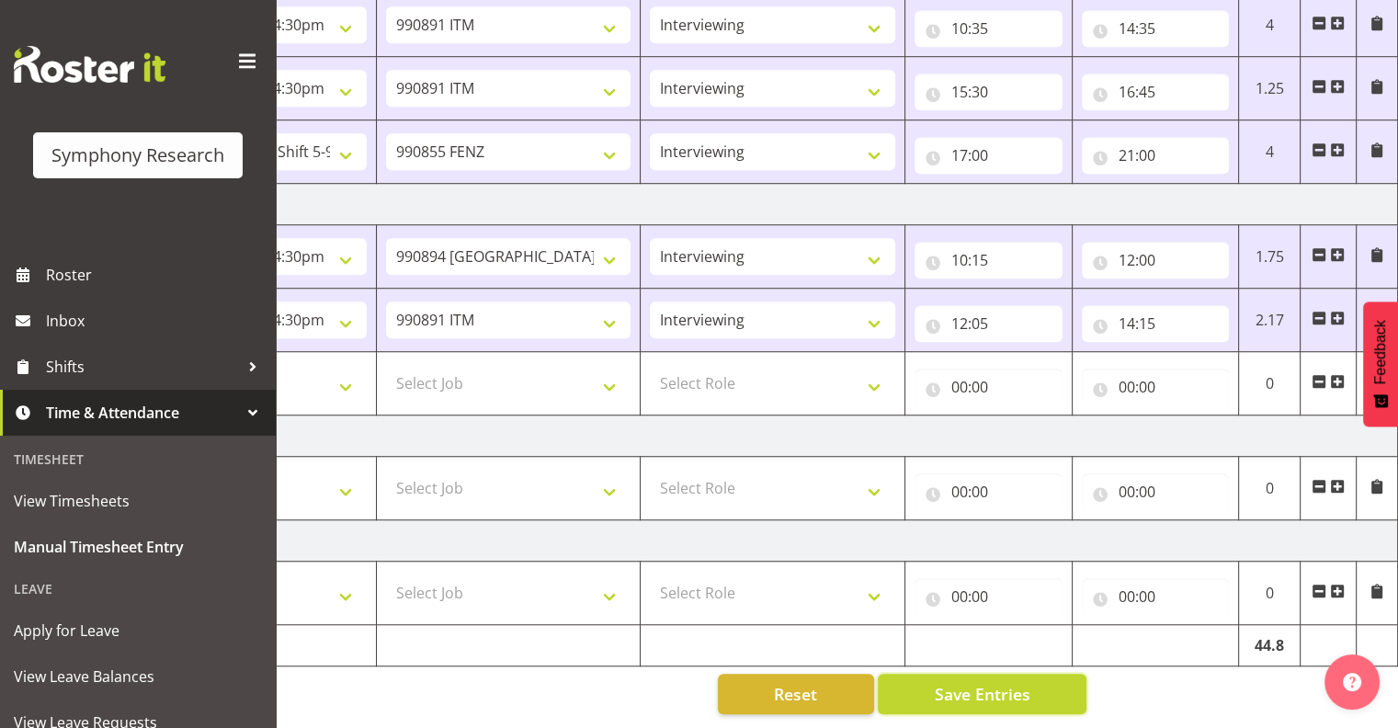
scroll to position [0, 0]
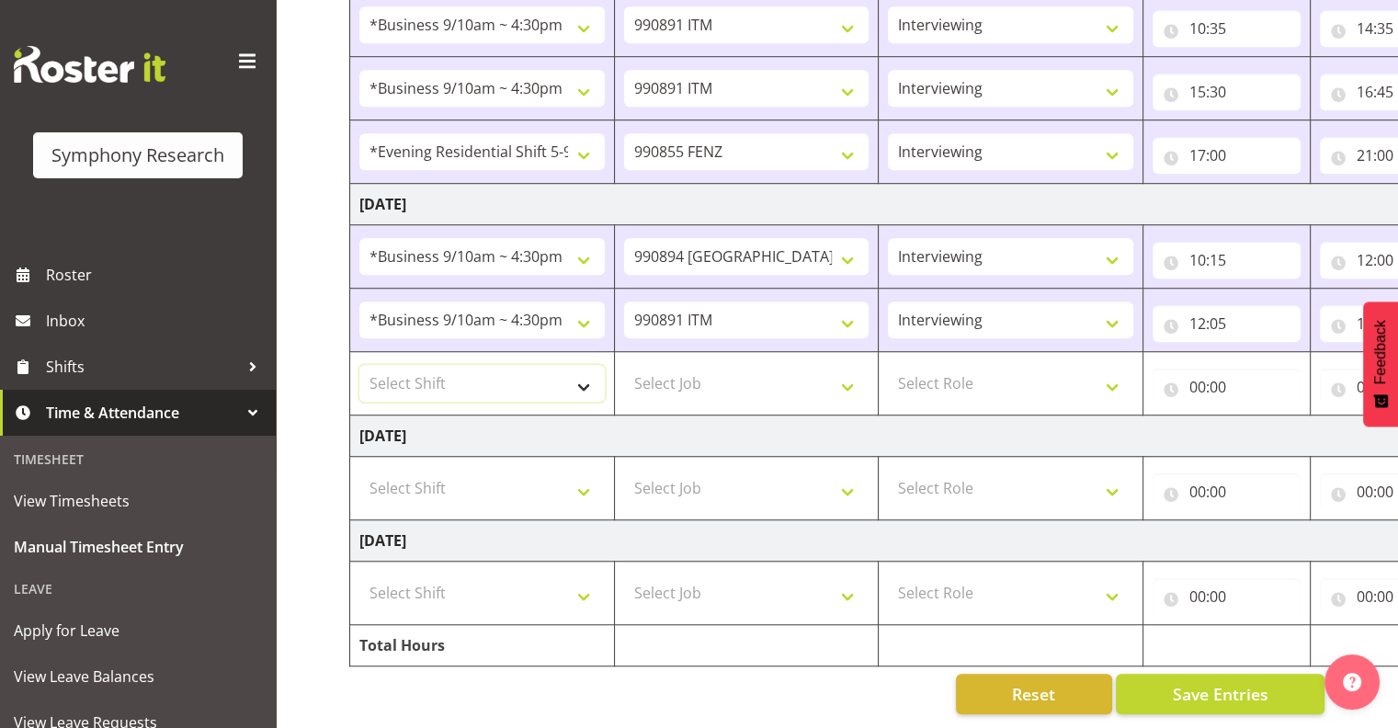
click at [581, 368] on select "Select Shift !!Weekend Residential (Roster IT Shift Label) *Business 9/10am ~ 4…" at bounding box center [482, 383] width 245 height 37
select select "26078"
click at [360, 365] on select "Select Shift !!Weekend Residential (Roster IT Shift Label) *Business 9/10am ~ 4…" at bounding box center [482, 383] width 245 height 37
click at [850, 370] on select "Select Job 550060 IF Admin 553492 World Poll Aus Wave 2 Main 2025 553493 World …" at bounding box center [746, 383] width 245 height 37
select select "10549"
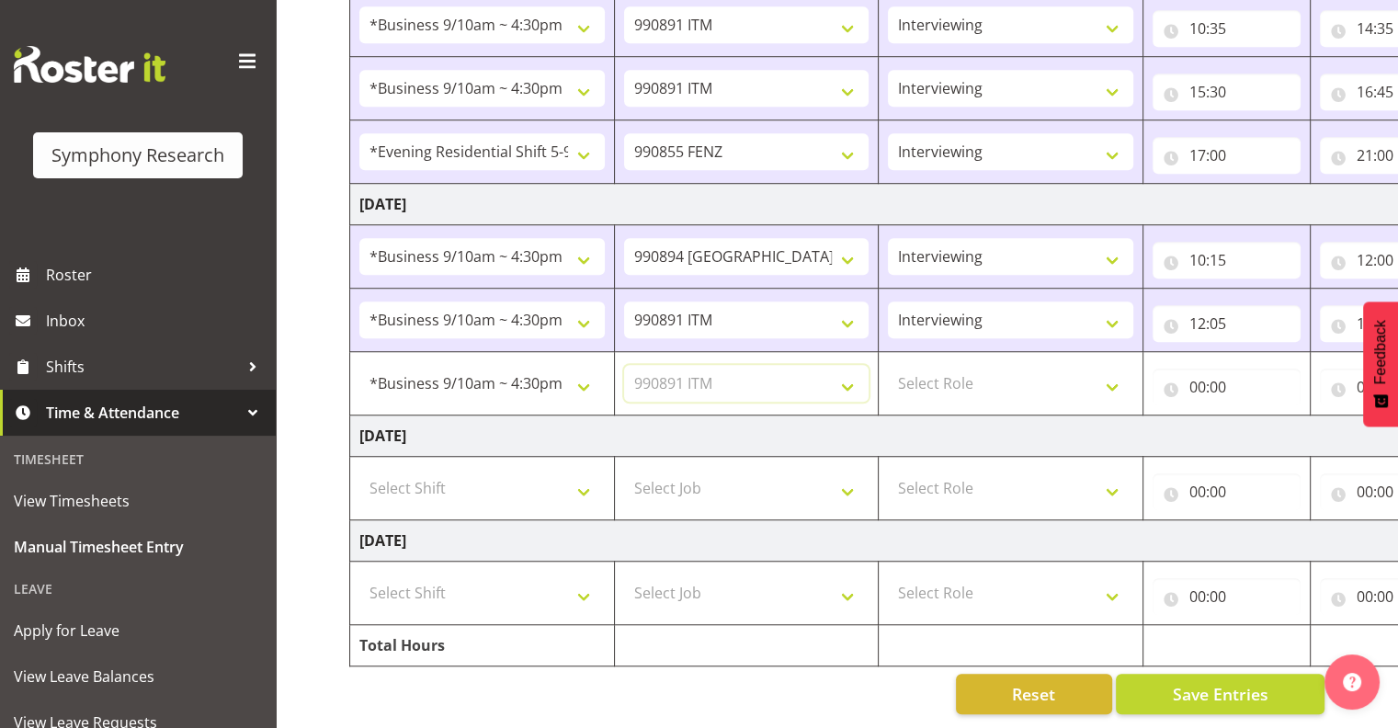
click at [624, 365] on select "Select Job 550060 IF Admin 553492 World Poll Aus Wave 2 Main 2025 553493 World …" at bounding box center [746, 383] width 245 height 37
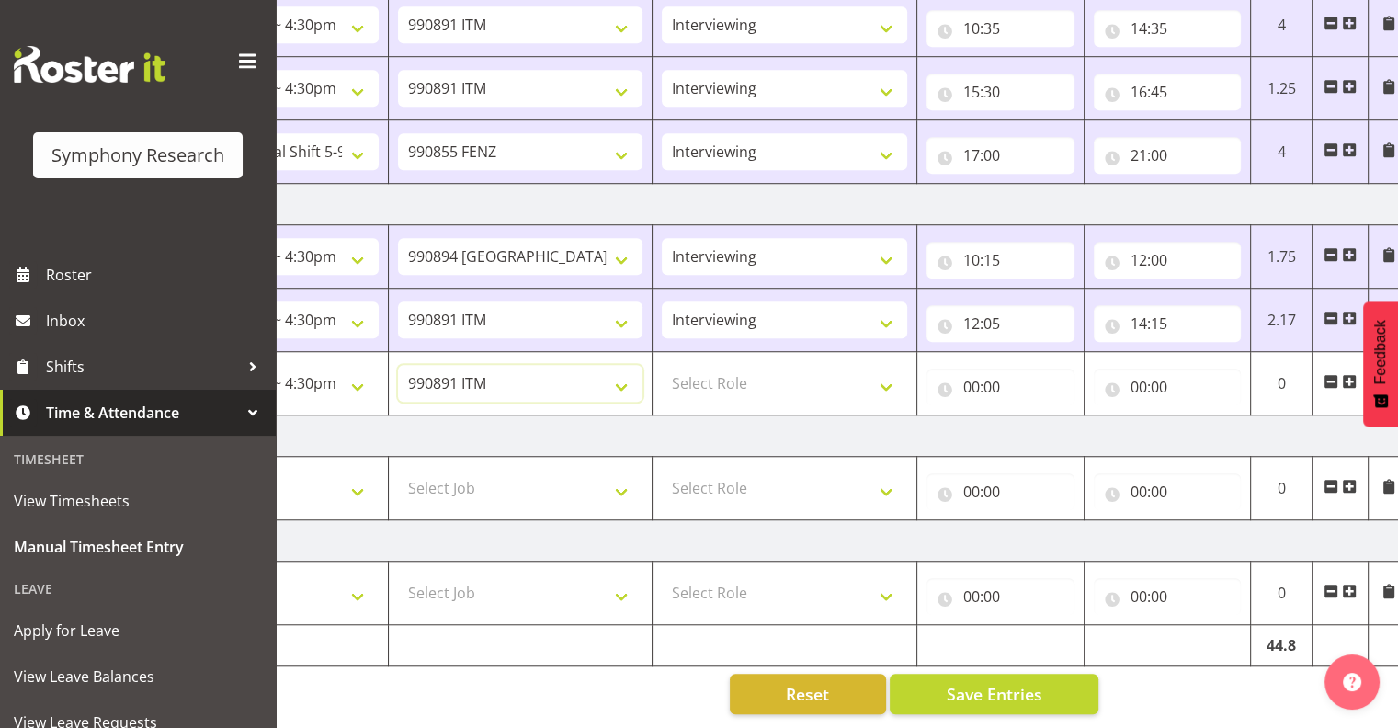
scroll to position [0, 238]
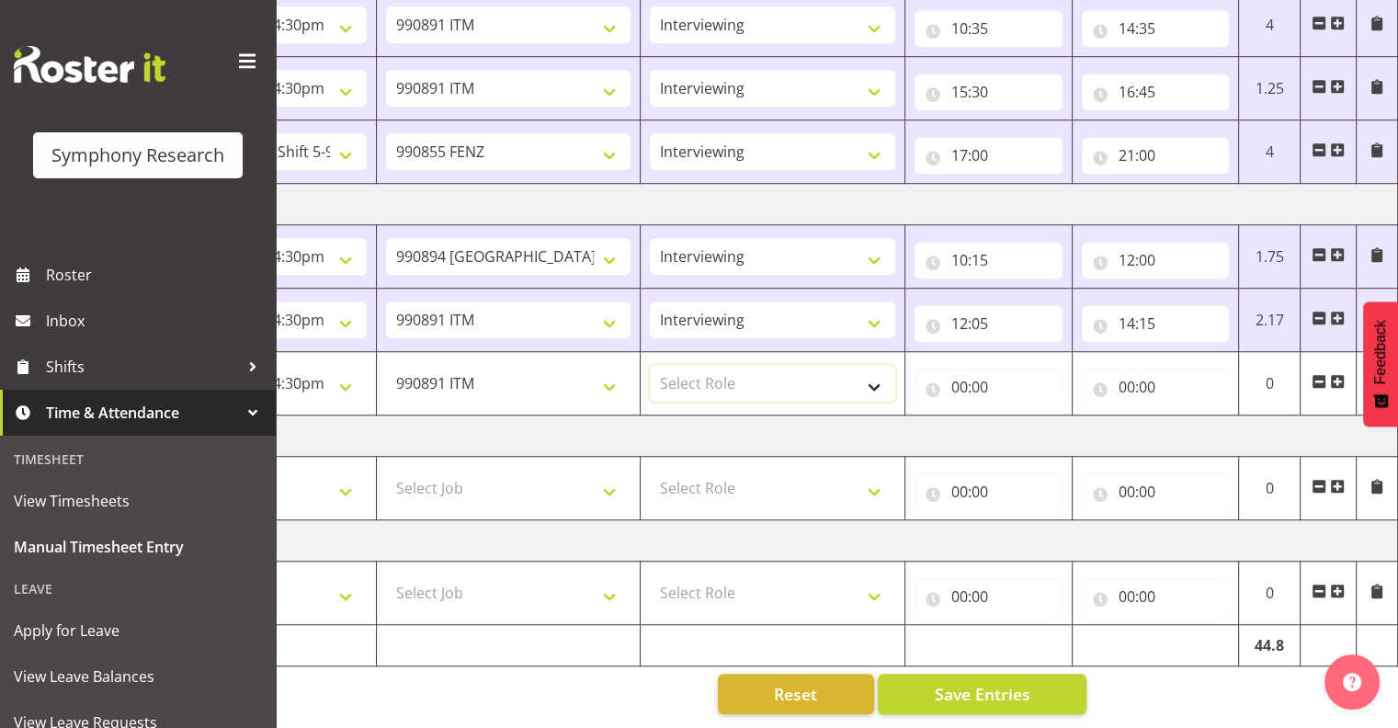
click at [874, 370] on select "Select Role Interviewing Briefing" at bounding box center [772, 383] width 245 height 37
select select "47"
click at [650, 365] on select "Select Role Interviewing Briefing" at bounding box center [772, 383] width 245 height 37
click at [980, 369] on input "00:00" at bounding box center [989, 387] width 148 height 37
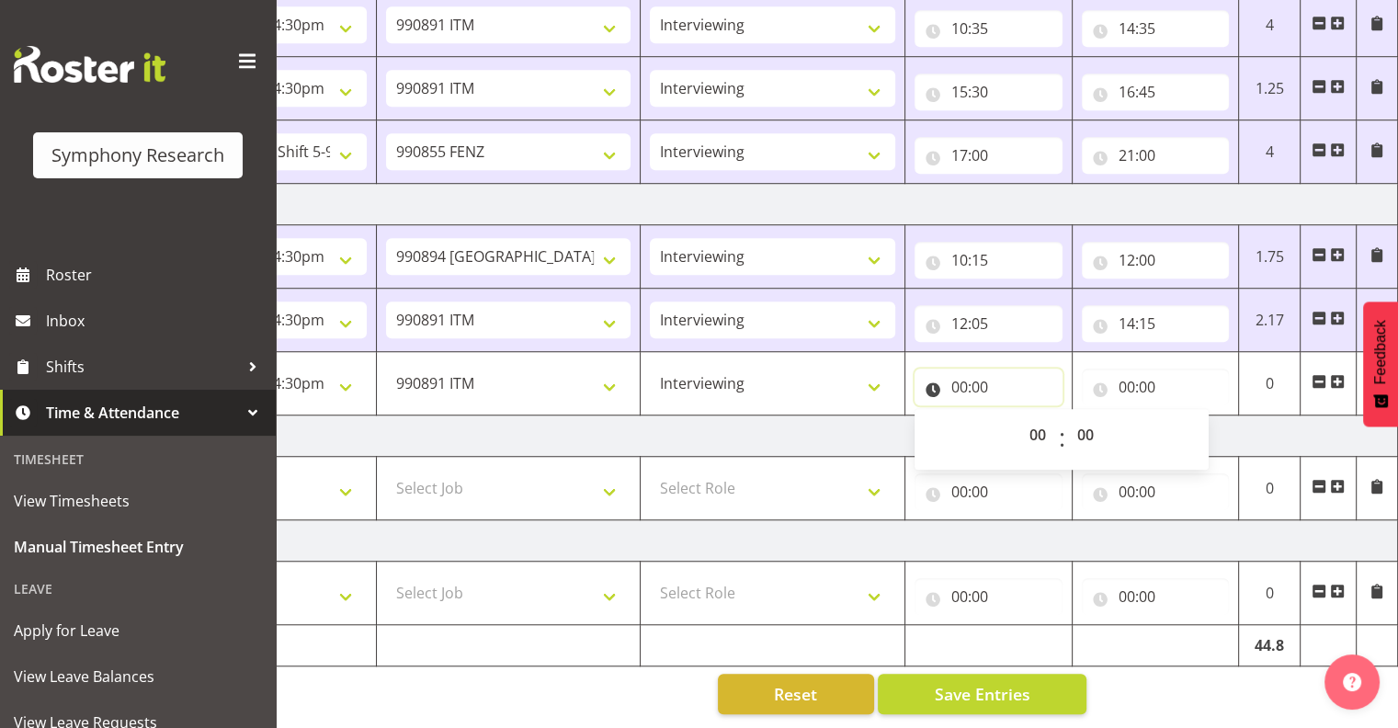
click at [965, 371] on input "00:00" at bounding box center [989, 387] width 148 height 37
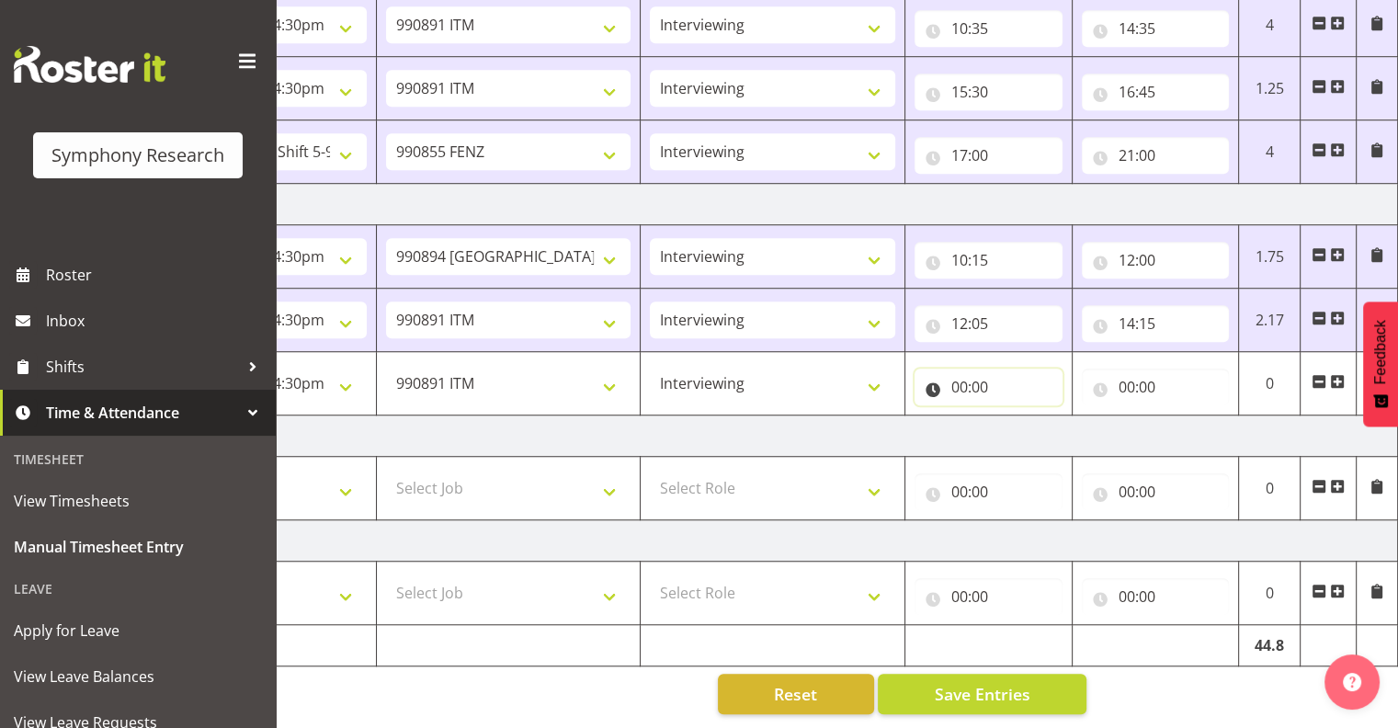
click at [964, 369] on input "00:00" at bounding box center [989, 387] width 148 height 37
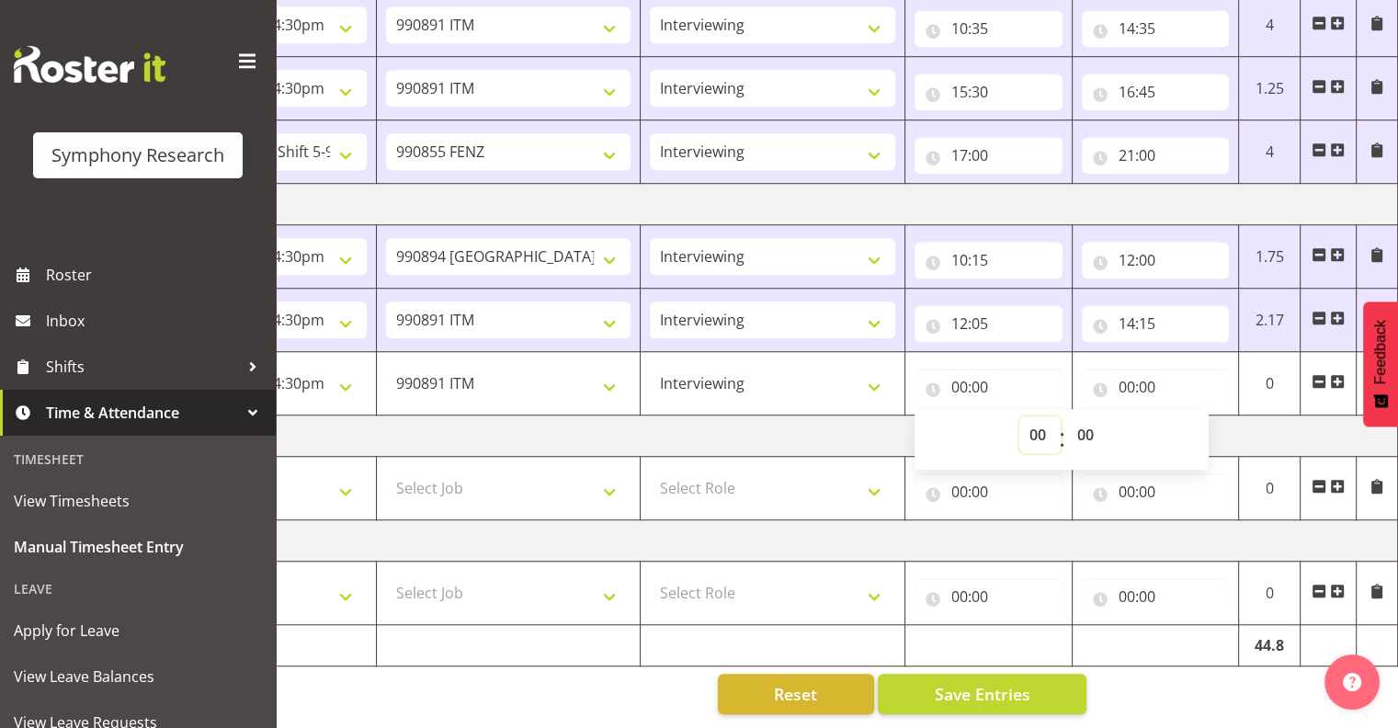
click at [1038, 419] on select "00 01 02 03 04 05 06 07 08 09 10 11 12 13 14 15 16 17 18 19 20 21 22 23" at bounding box center [1040, 435] width 41 height 37
select select "15"
click at [1020, 417] on select "00 01 02 03 04 05 06 07 08 09 10 11 12 13 14 15 16 17 18 19 20 21 22 23" at bounding box center [1040, 435] width 41 height 37
type input "15:00"
click at [1087, 417] on select "00 01 02 03 04 05 06 07 08 09 10 11 12 13 14 15 16 17 18 19 20 21 22 23 24 25 2…" at bounding box center [1087, 435] width 41 height 37
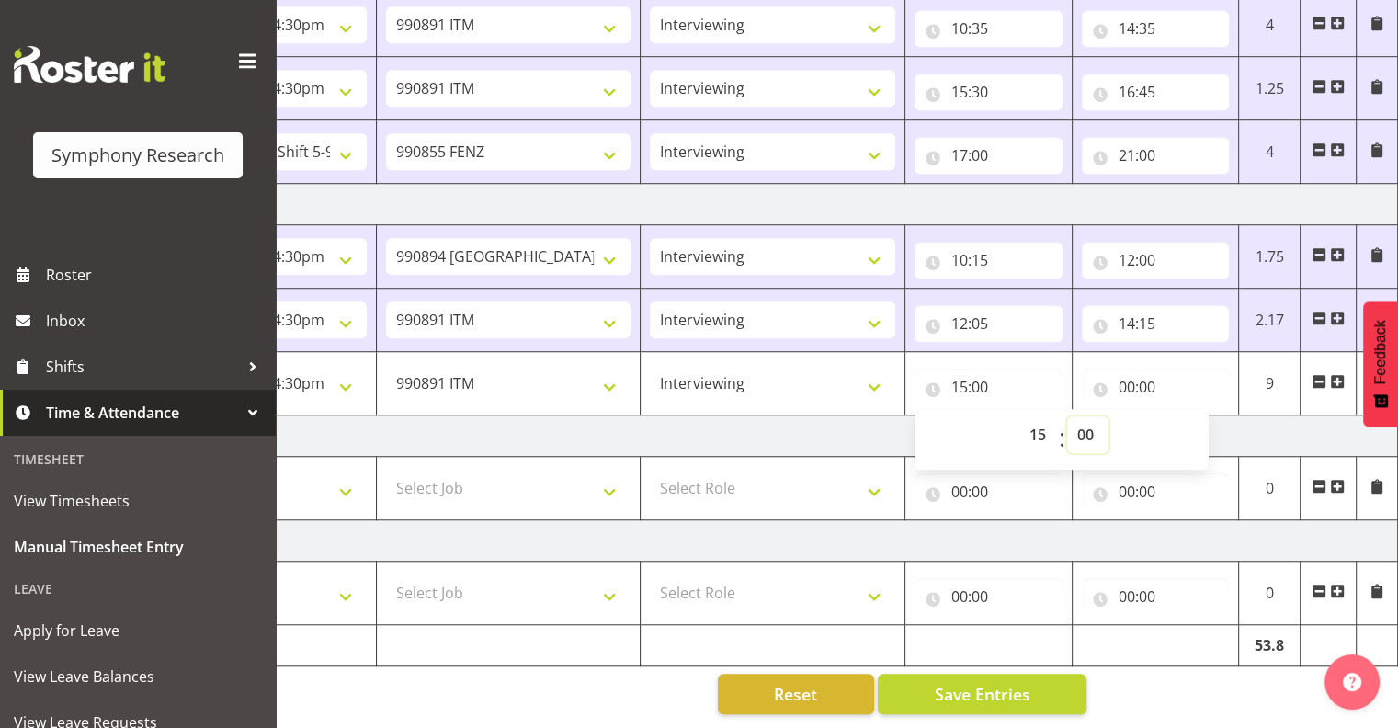
select select "15"
click at [1067, 417] on select "00 01 02 03 04 05 06 07 08 09 10 11 12 13 14 15 16 17 18 19 20 21 22 23 24 25 2…" at bounding box center [1087, 435] width 41 height 37
type input "15:15"
click at [1155, 369] on input "00:00" at bounding box center [1156, 387] width 148 height 37
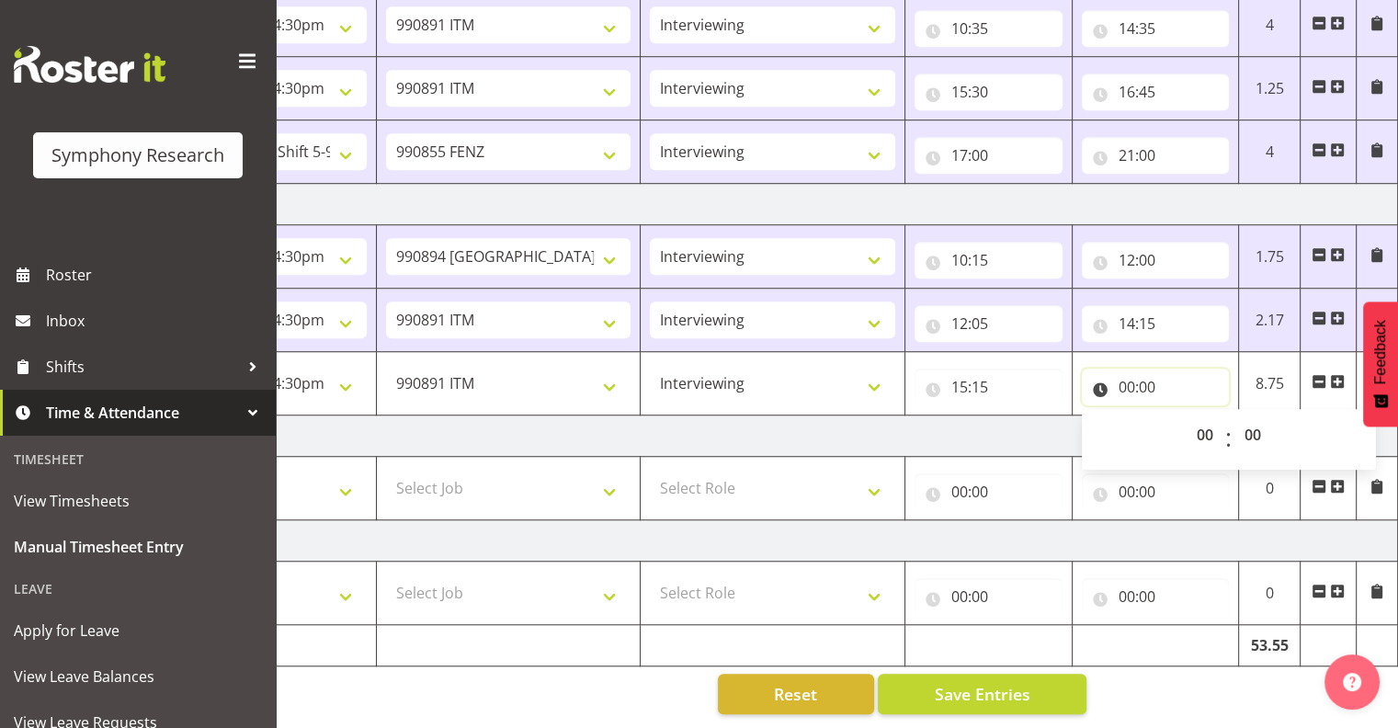
click at [1150, 369] on input "00:00" at bounding box center [1156, 387] width 148 height 37
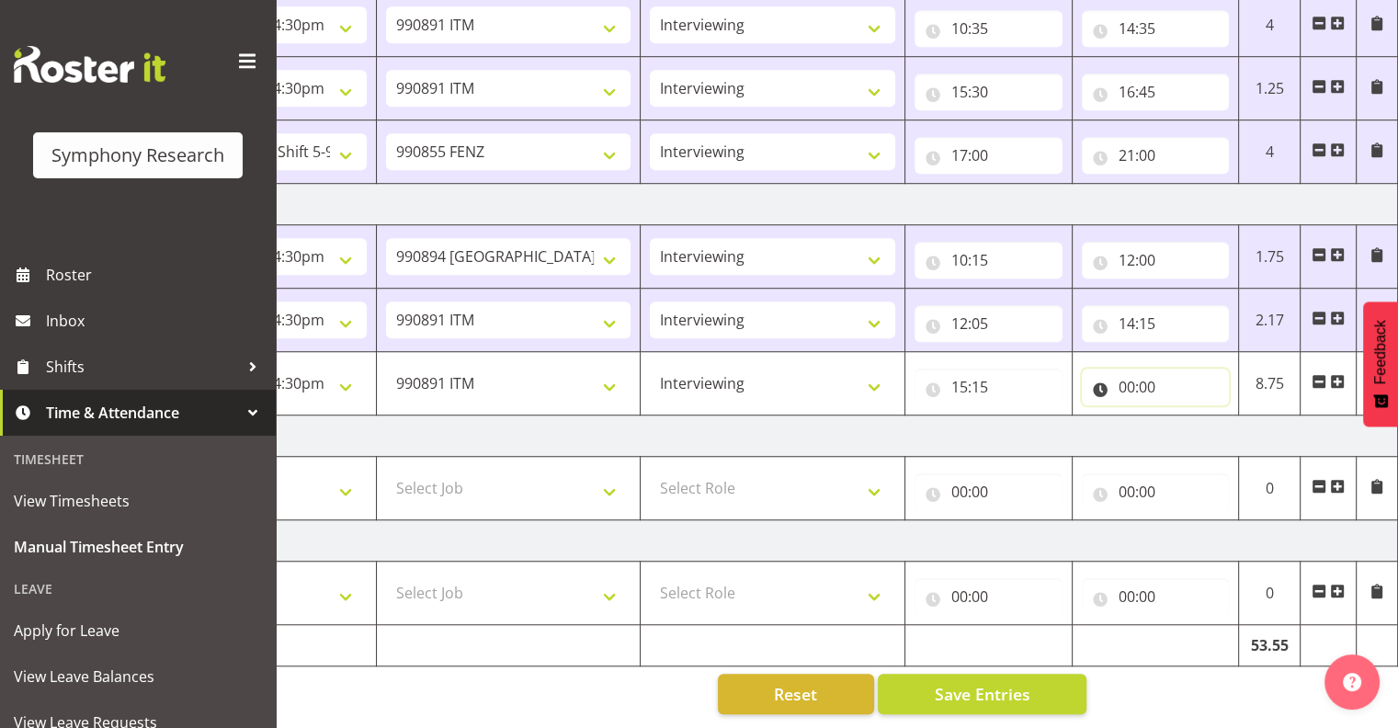
click at [1141, 369] on input "00:00" at bounding box center [1156, 387] width 148 height 37
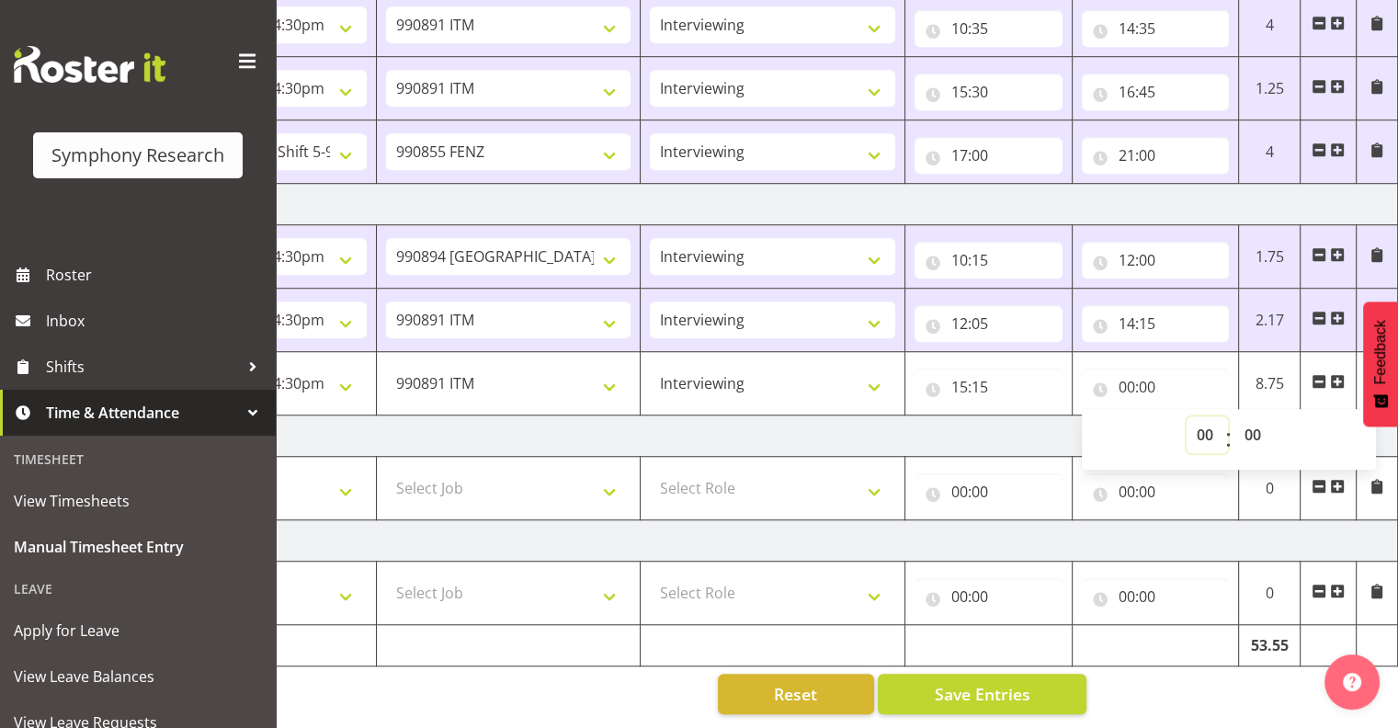
click at [1201, 417] on select "00 01 02 03 04 05 06 07 08 09 10 11 12 13 14 15 16 17 18 19 20 21 22 23" at bounding box center [1207, 435] width 41 height 37
select select "16"
click at [1187, 417] on select "00 01 02 03 04 05 06 07 08 09 10 11 12 13 14 15 16 17 18 19 20 21 22 23" at bounding box center [1207, 435] width 41 height 37
type input "16:00"
click at [1250, 417] on select "00 01 02 03 04 05 06 07 08 09 10 11 12 13 14 15 16 17 18 19 20 21 22 23 24 25 2…" at bounding box center [1255, 435] width 41 height 37
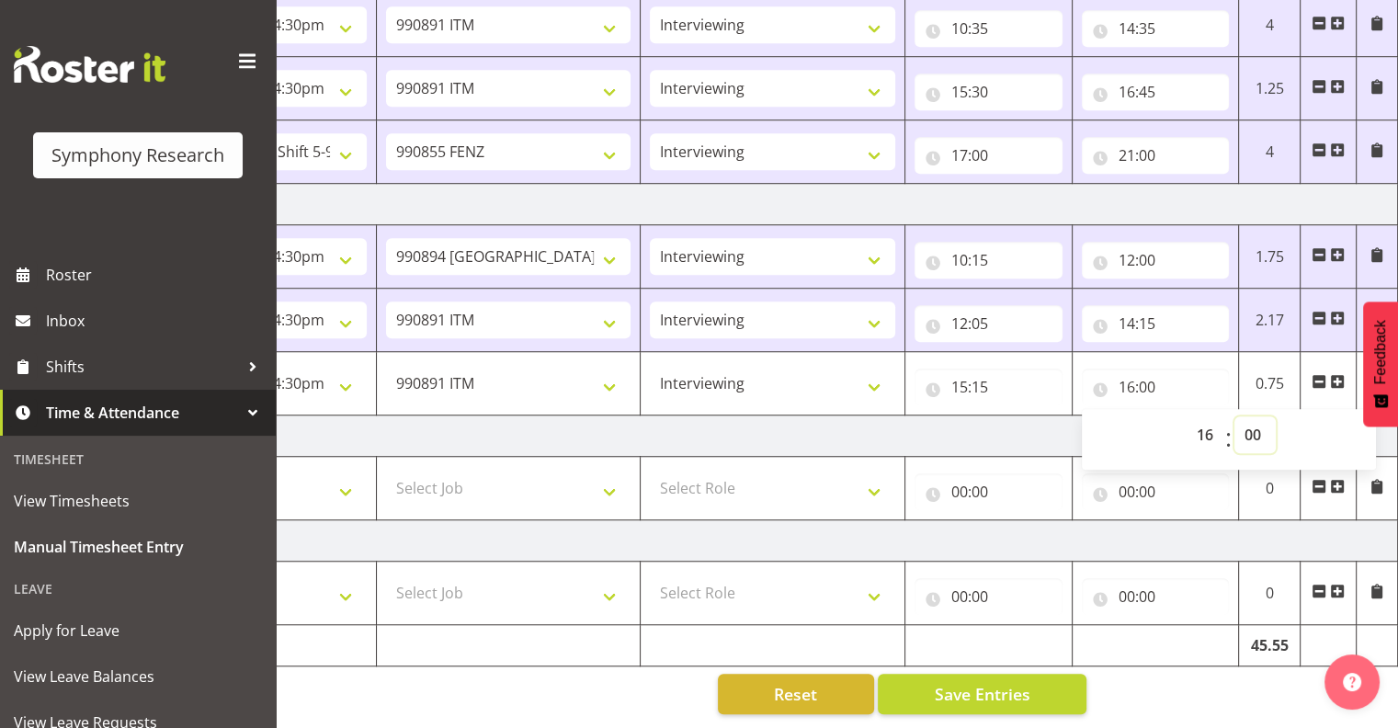
select select "50"
click at [1235, 417] on select "00 01 02 03 04 05 06 07 08 09 10 11 12 13 14 15 16 17 18 19 20 21 22 23 24 25 2…" at bounding box center [1255, 435] width 41 height 37
type input "16:50"
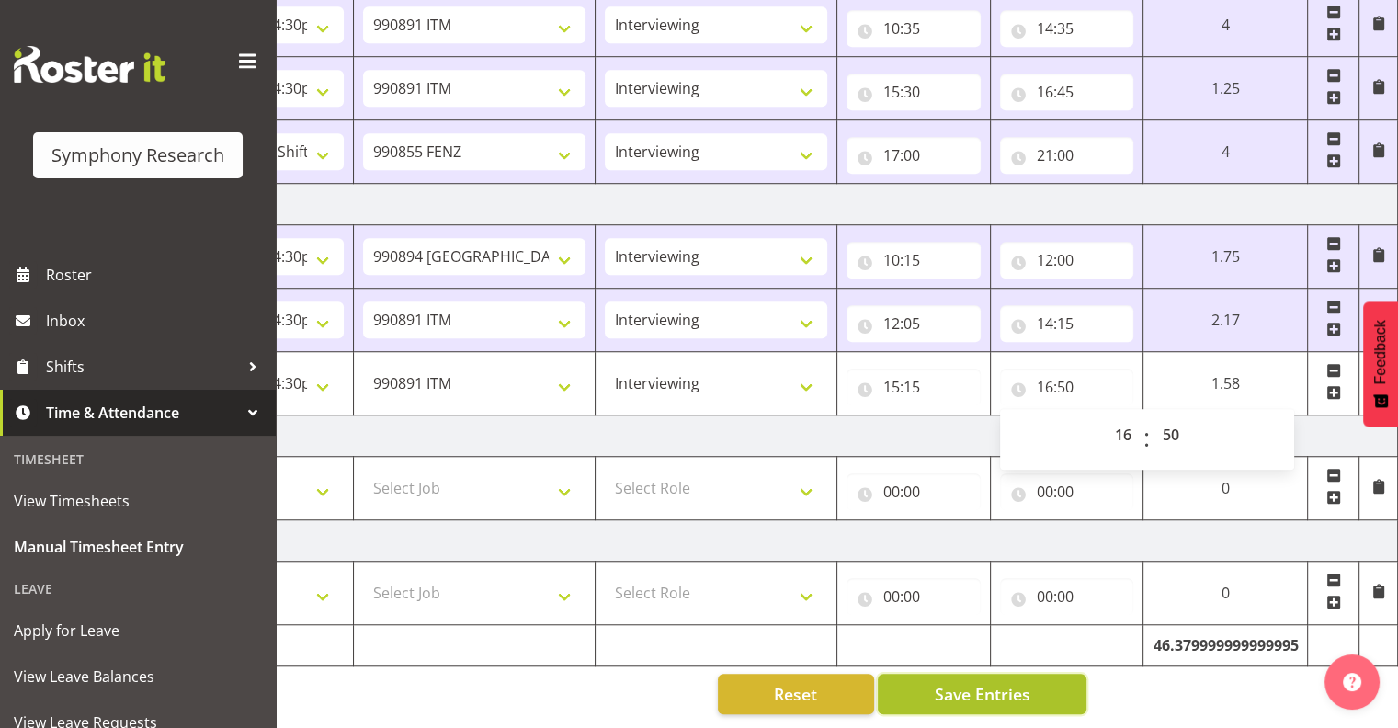
click at [1010, 682] on span "Save Entries" at bounding box center [982, 694] width 96 height 24
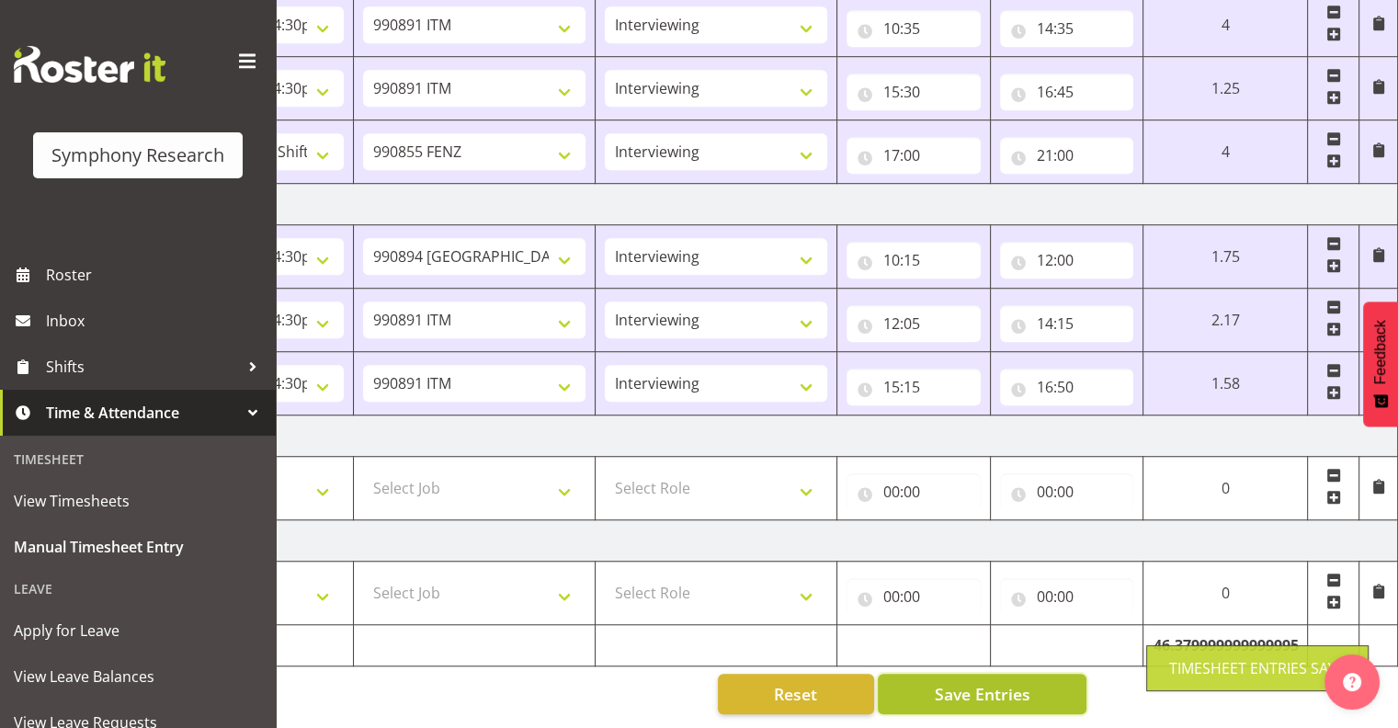
click at [1012, 682] on span "Save Entries" at bounding box center [982, 694] width 96 height 24
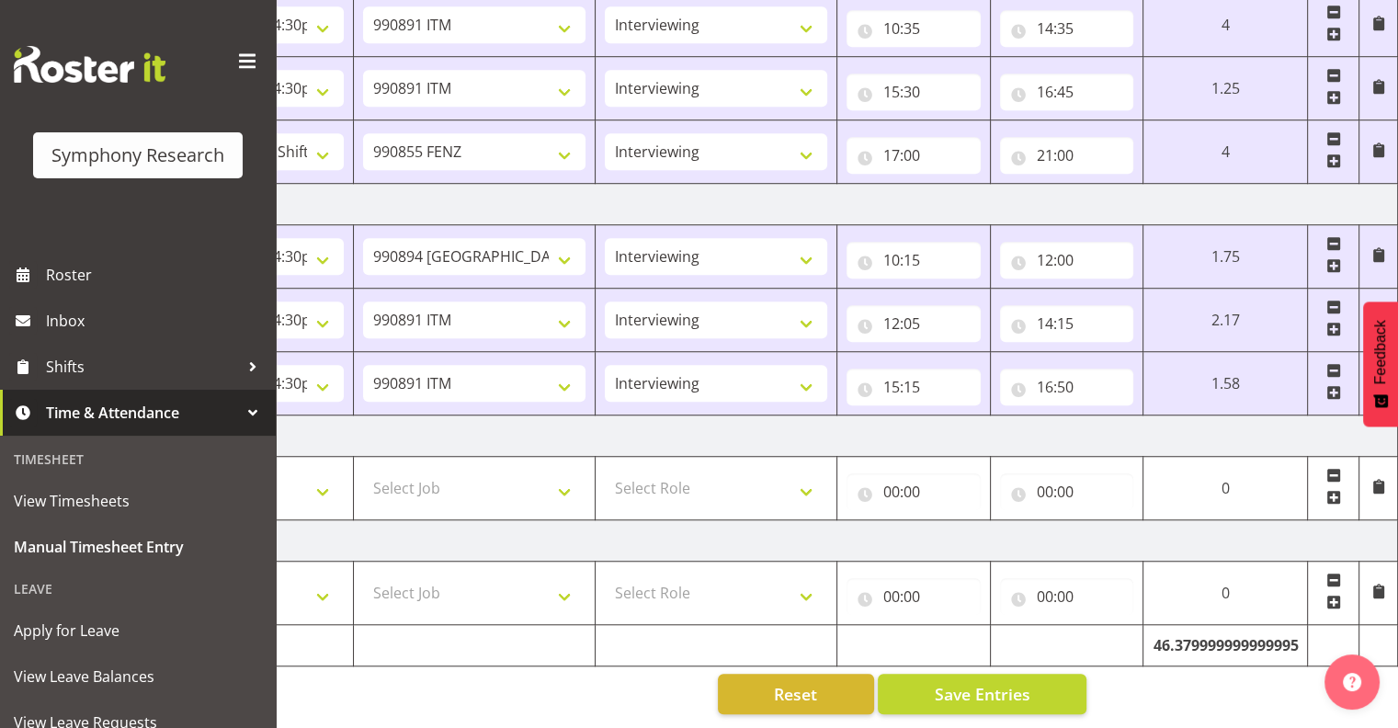
click at [1335, 385] on span at bounding box center [1334, 392] width 15 height 15
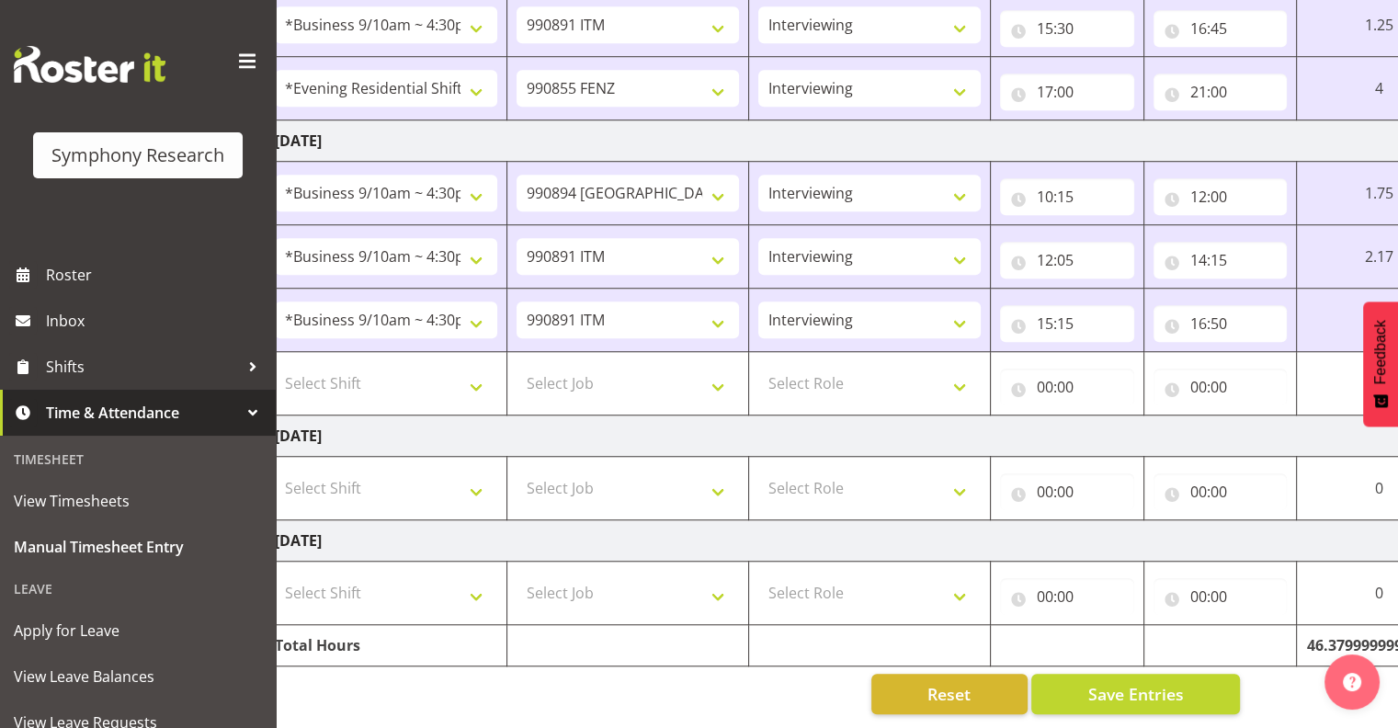
scroll to position [0, 0]
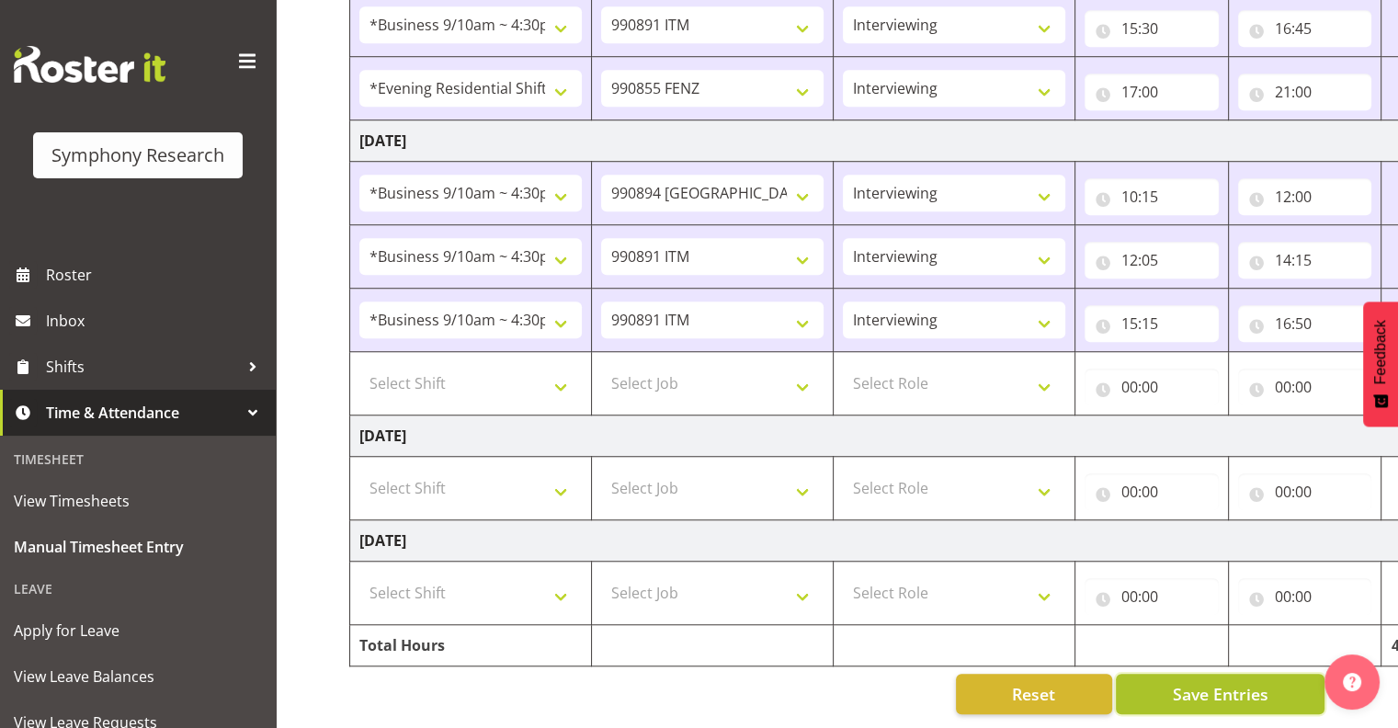
click at [1222, 682] on span "Save Entries" at bounding box center [1220, 694] width 96 height 24
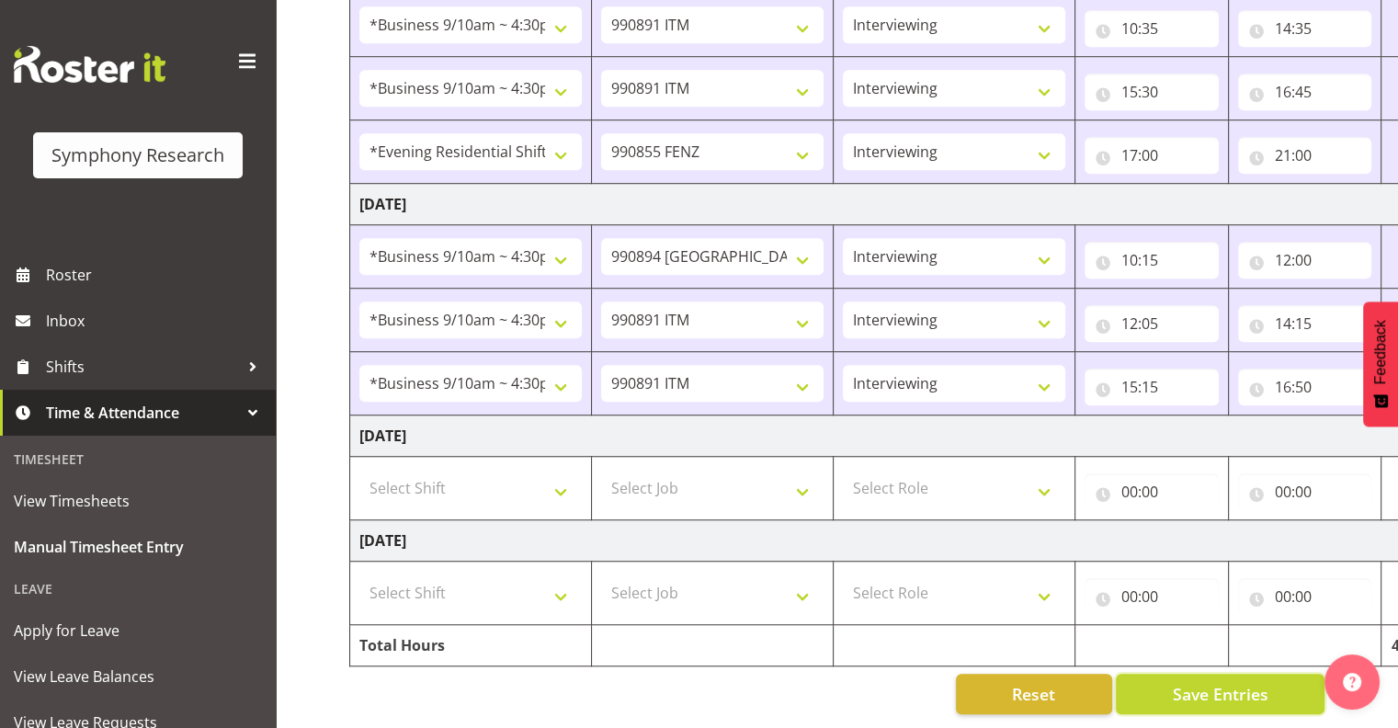
scroll to position [0, 238]
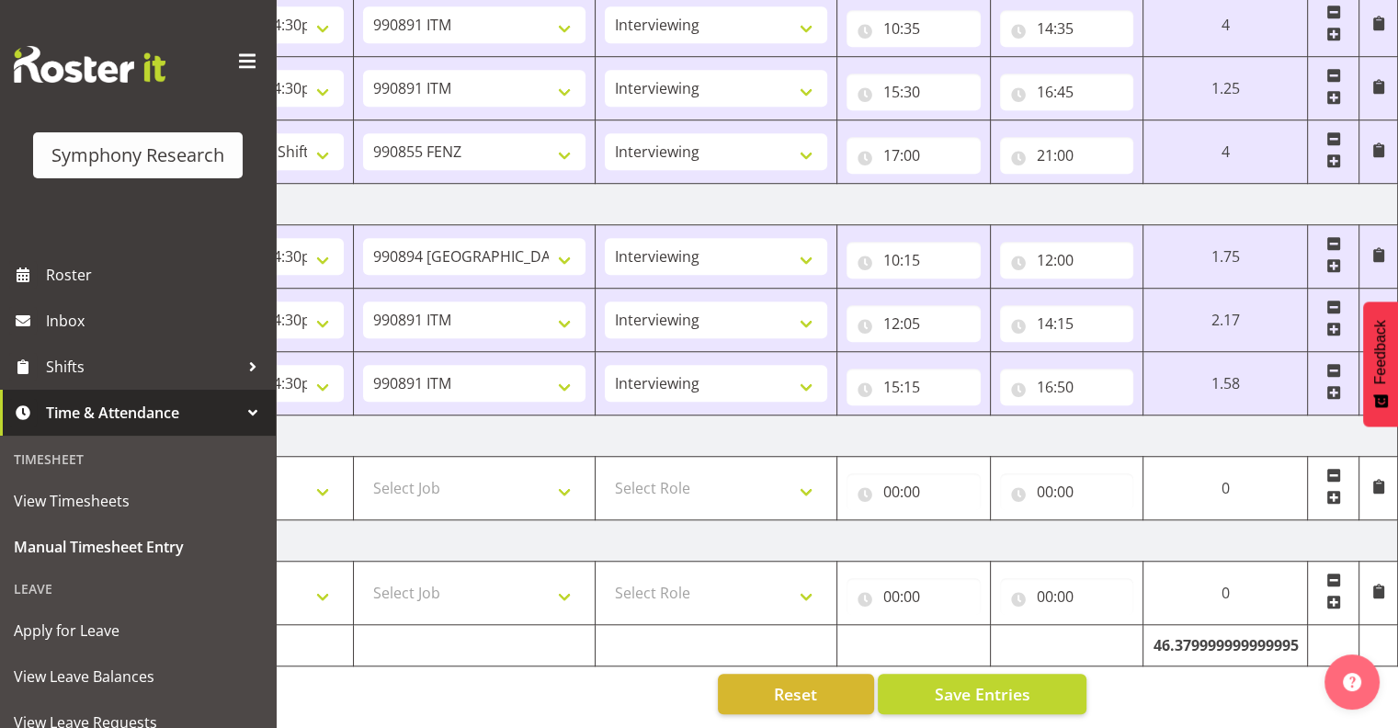
drag, startPoint x: 1330, startPoint y: 379, endPoint x: 1332, endPoint y: 394, distance: 14.8
click at [1330, 385] on span at bounding box center [1334, 392] width 15 height 15
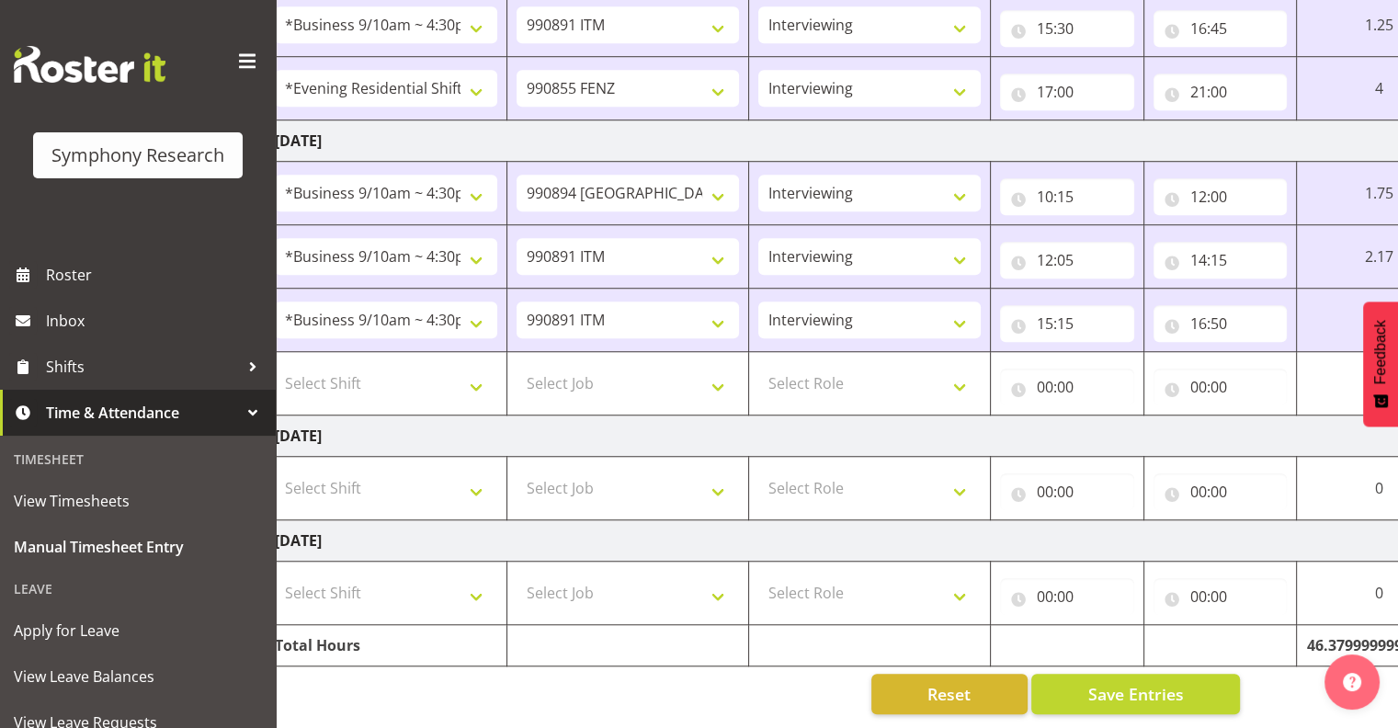
scroll to position [0, 0]
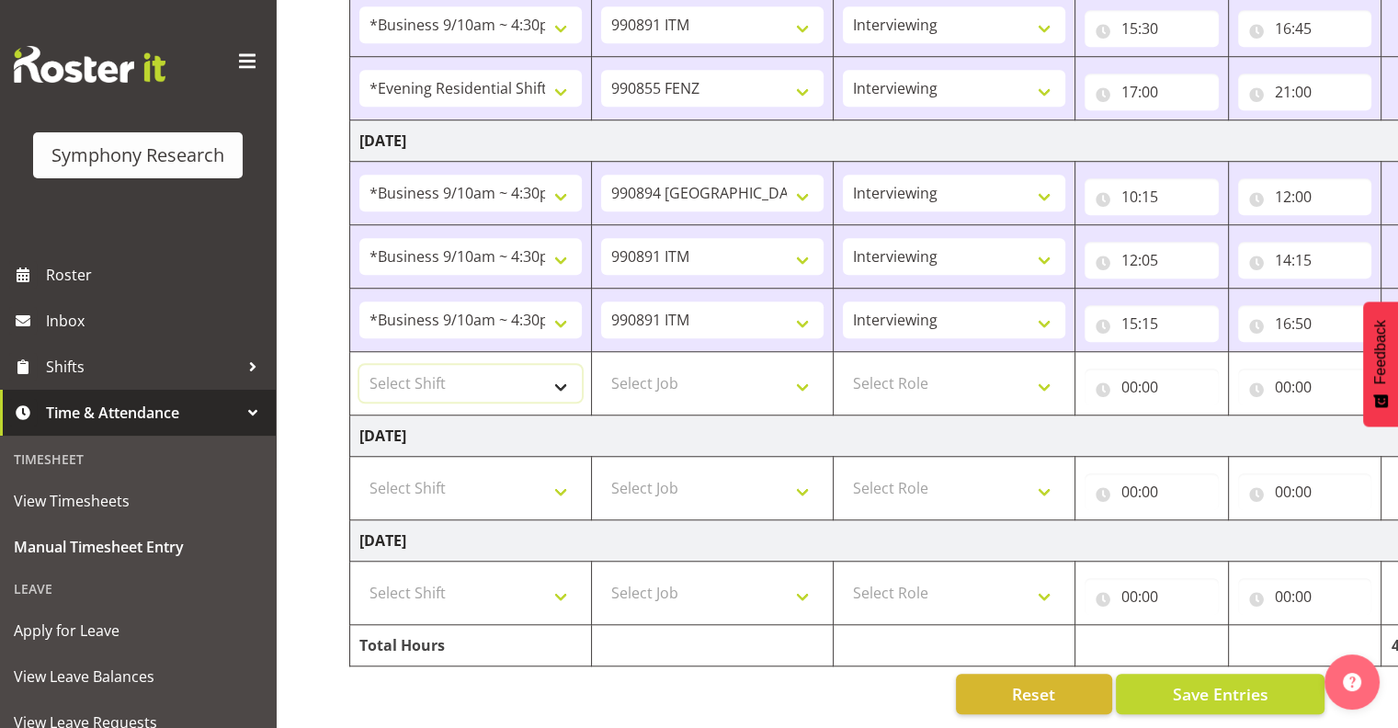
click at [564, 368] on select "Select Shift !!Weekend Residential (Roster IT Shift Label) *Business 9/10am ~ 4…" at bounding box center [471, 383] width 223 height 37
select select "48116"
click at [360, 365] on select "Select Shift !!Weekend Residential (Roster IT Shift Label) *Business 9/10am ~ 4…" at bounding box center [471, 383] width 223 height 37
click at [800, 369] on select "Select Job 550060 IF Admin 553492 World Poll Aus Wave 2 Main 2025 553493 World …" at bounding box center [712, 383] width 223 height 37
select select "9636"
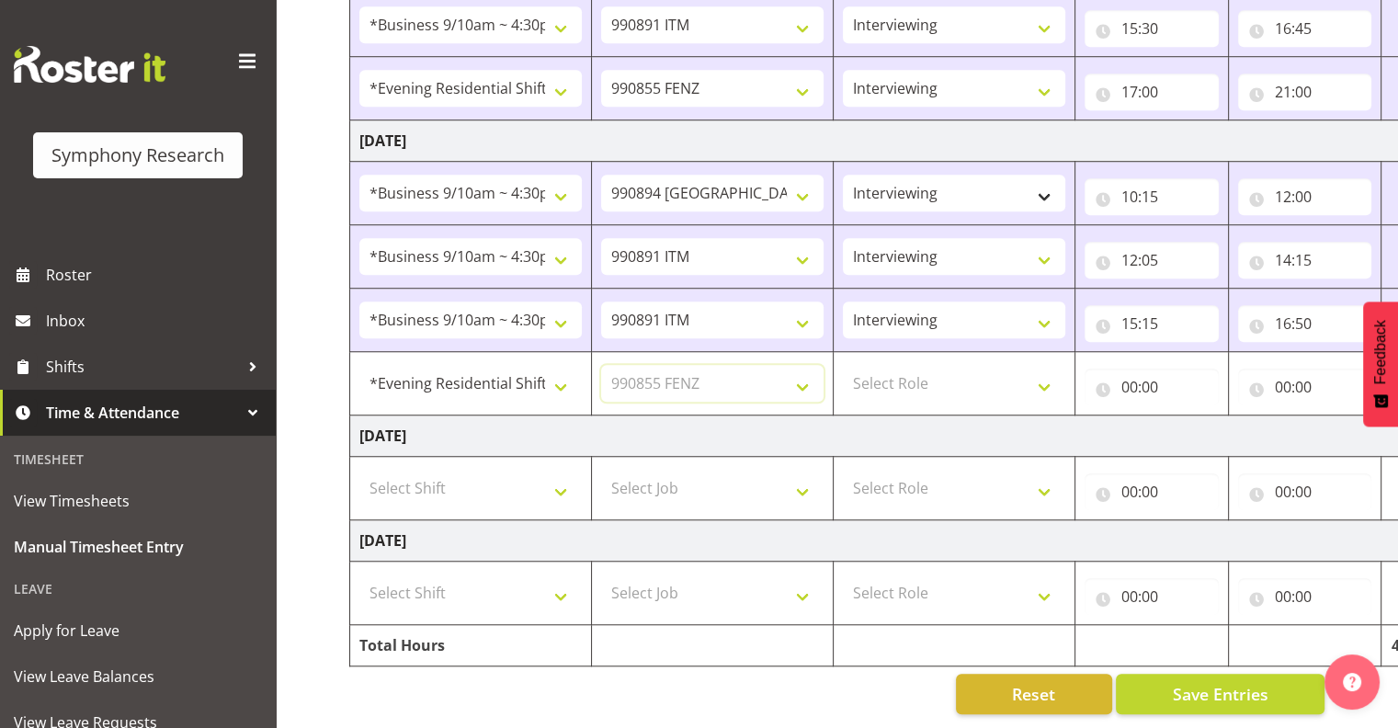
click at [601, 365] on select "Select Job 550060 IF Admin 553492 World Poll Aus Wave 2 Main 2025 553493 World …" at bounding box center [712, 383] width 223 height 37
click at [1042, 371] on select "Select Role Interviewing Briefing" at bounding box center [954, 383] width 223 height 37
select select "47"
click at [843, 365] on select "Select Role Interviewing Briefing" at bounding box center [954, 383] width 223 height 37
click at [1153, 369] on input "00:00" at bounding box center [1152, 387] width 134 height 37
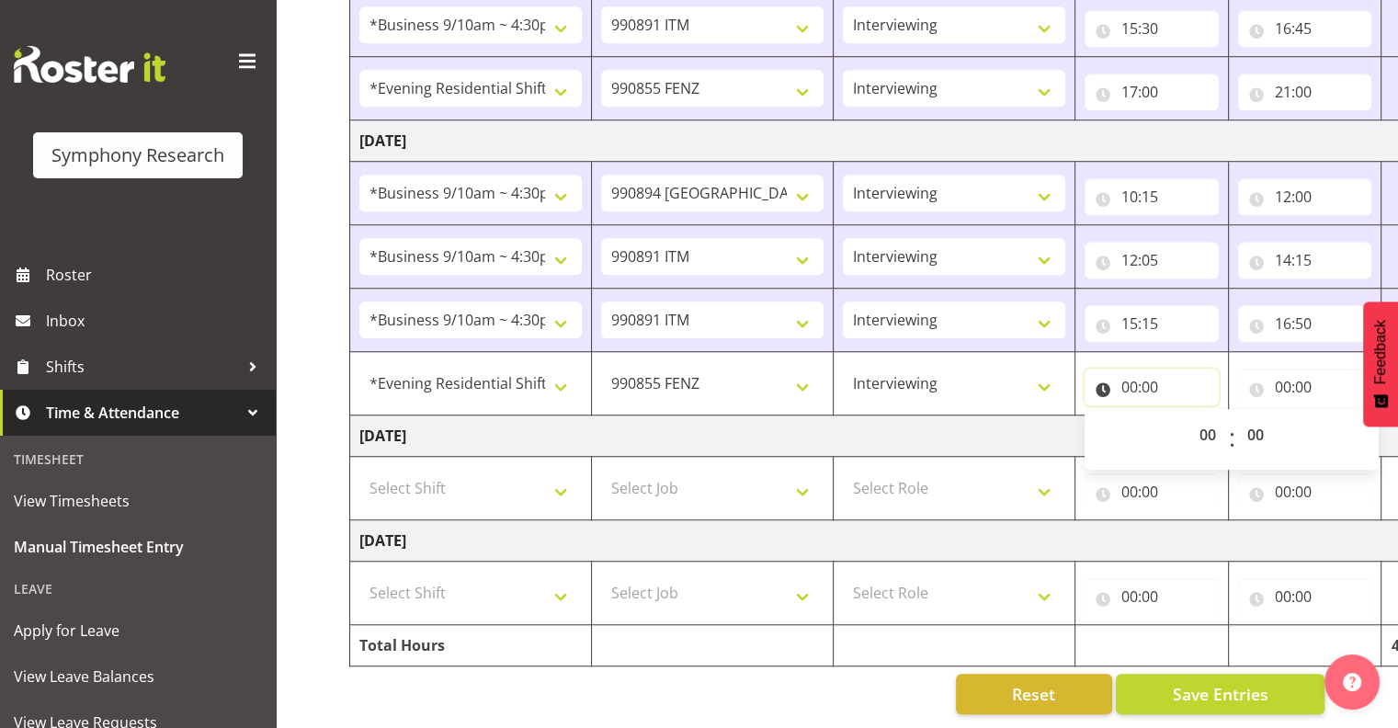
click at [1136, 371] on input "00:00" at bounding box center [1152, 387] width 134 height 37
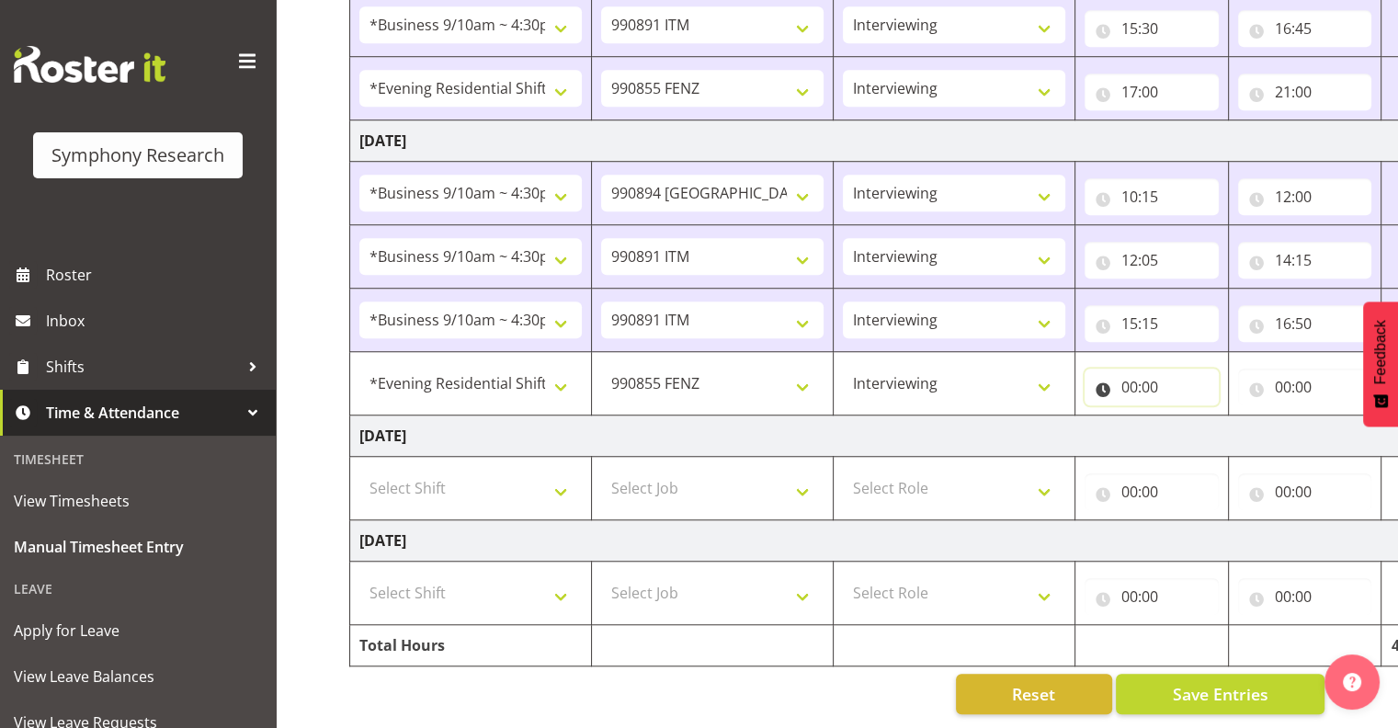
click at [1131, 369] on input "00:00" at bounding box center [1152, 387] width 134 height 37
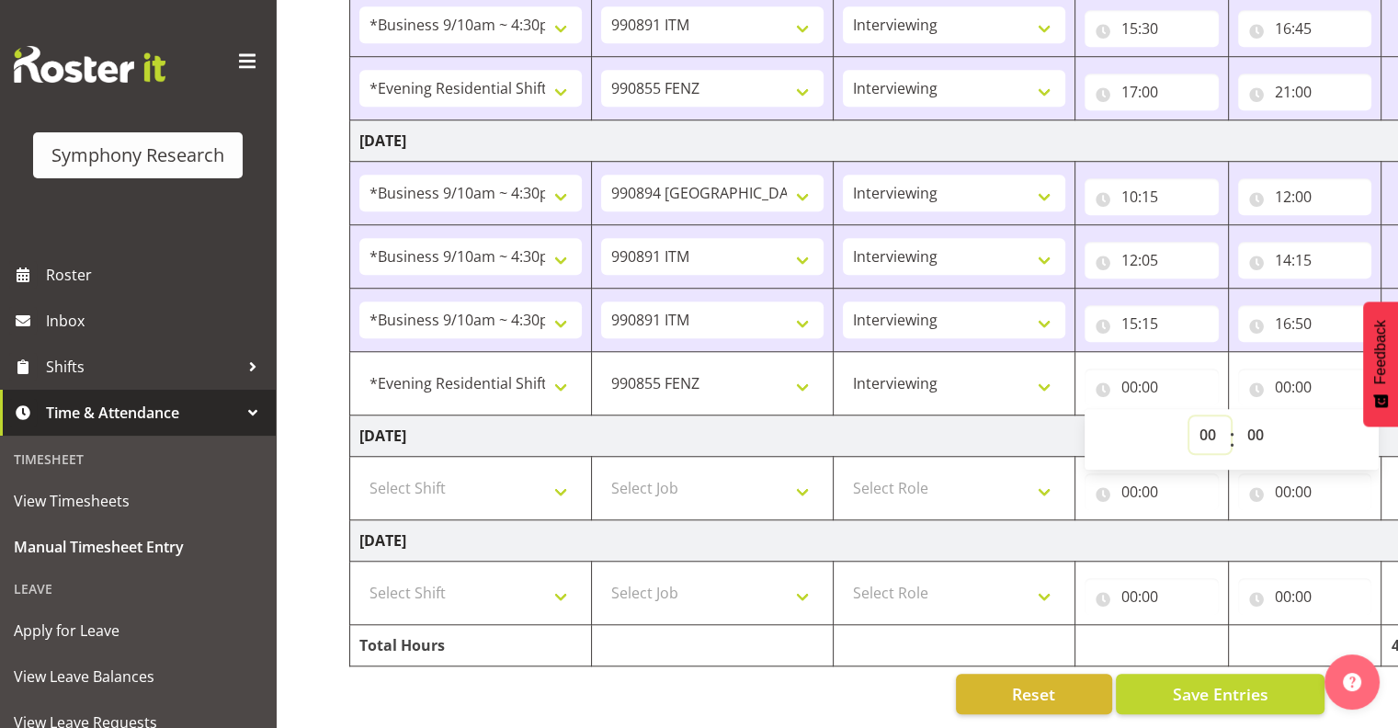
click at [1206, 418] on select "00 01 02 03 04 05 06 07 08 09 10 11 12 13 14 15 16 17 18 19 20 21 22 23" at bounding box center [1210, 435] width 41 height 37
select select "17"
click at [1190, 417] on select "00 01 02 03 04 05 06 07 08 09 10 11 12 13 14 15 16 17 18 19 20 21 22 23" at bounding box center [1210, 435] width 41 height 37
type input "17:00"
click at [1288, 369] on input "00:00" at bounding box center [1306, 387] width 134 height 37
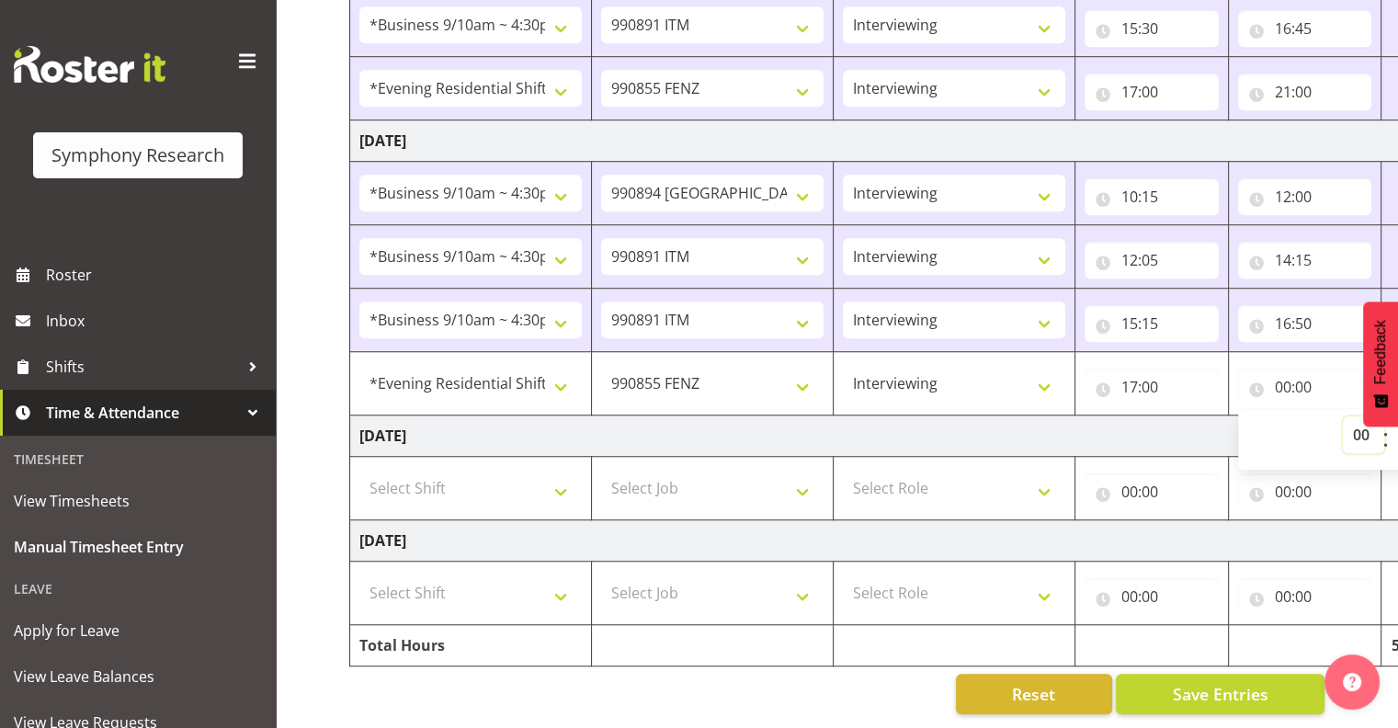
click at [1354, 417] on select "00 01 02 03 04 05 06 07 08 09 10 11 12 13 14 15 16 17 18 19 20 21 22 23" at bounding box center [1363, 435] width 41 height 37
select select "21"
click at [1343, 417] on select "00 01 02 03 04 05 06 07 08 09 10 11 12 13 14 15 16 17 18 19 20 21 22 23" at bounding box center [1363, 435] width 41 height 37
type input "21:00"
click at [1215, 682] on span "Save Entries" at bounding box center [1220, 694] width 96 height 24
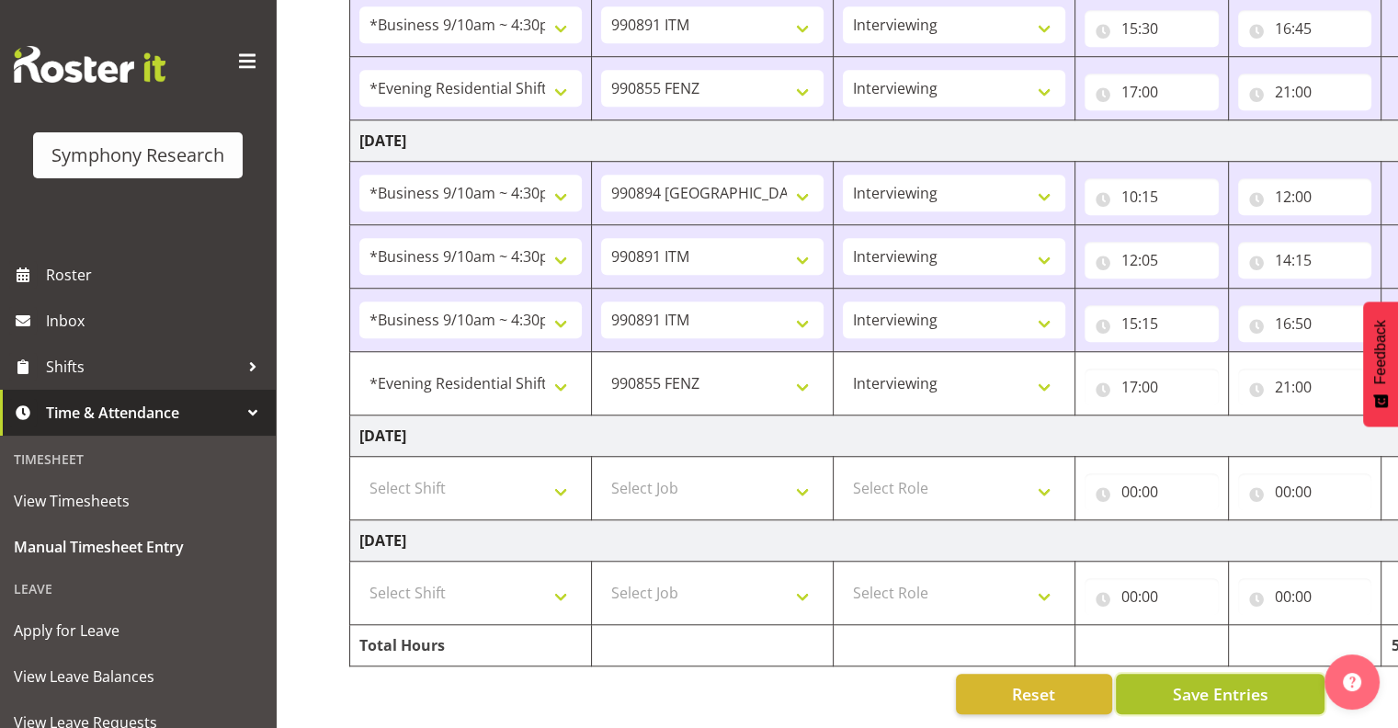
click at [1216, 682] on span "Save Entries" at bounding box center [1220, 694] width 96 height 24
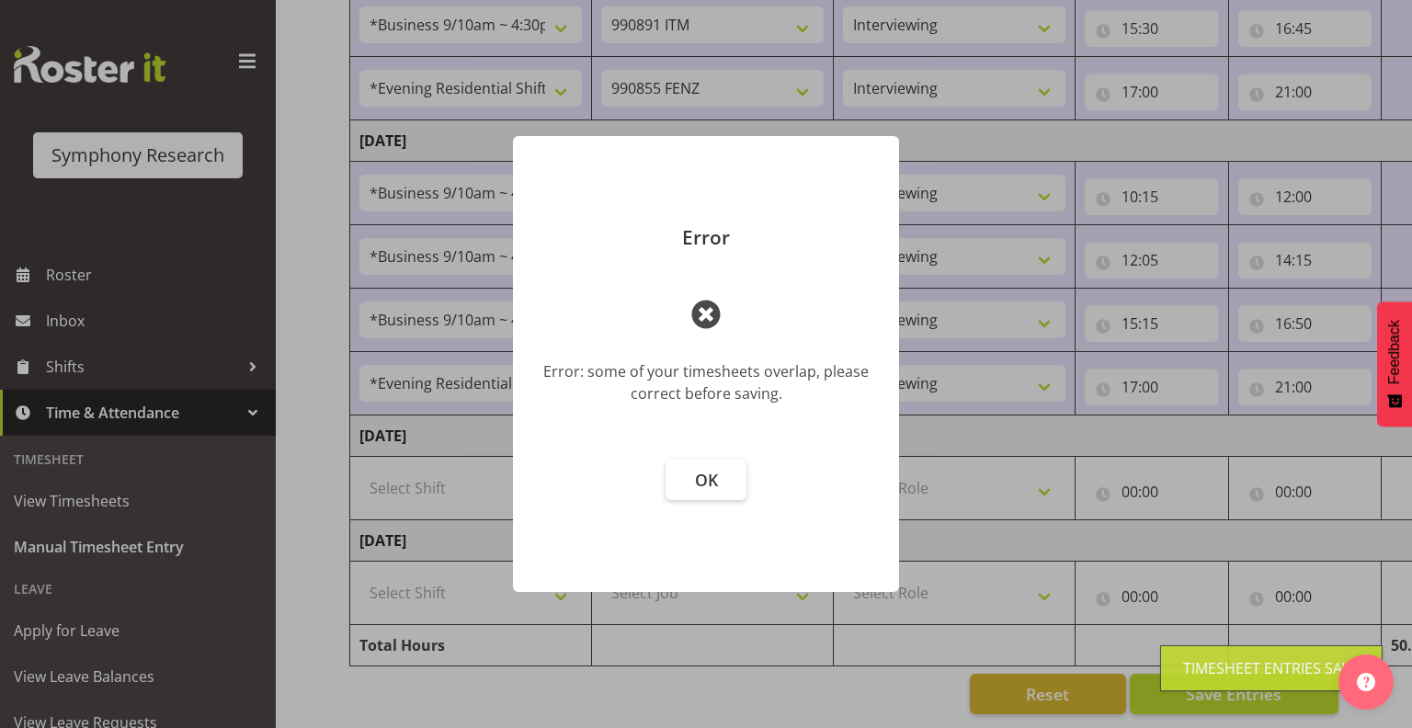
click at [1218, 675] on div "Timesheet Entries Save" at bounding box center [1271, 668] width 177 height 22
click at [707, 475] on span "OK" at bounding box center [706, 480] width 23 height 22
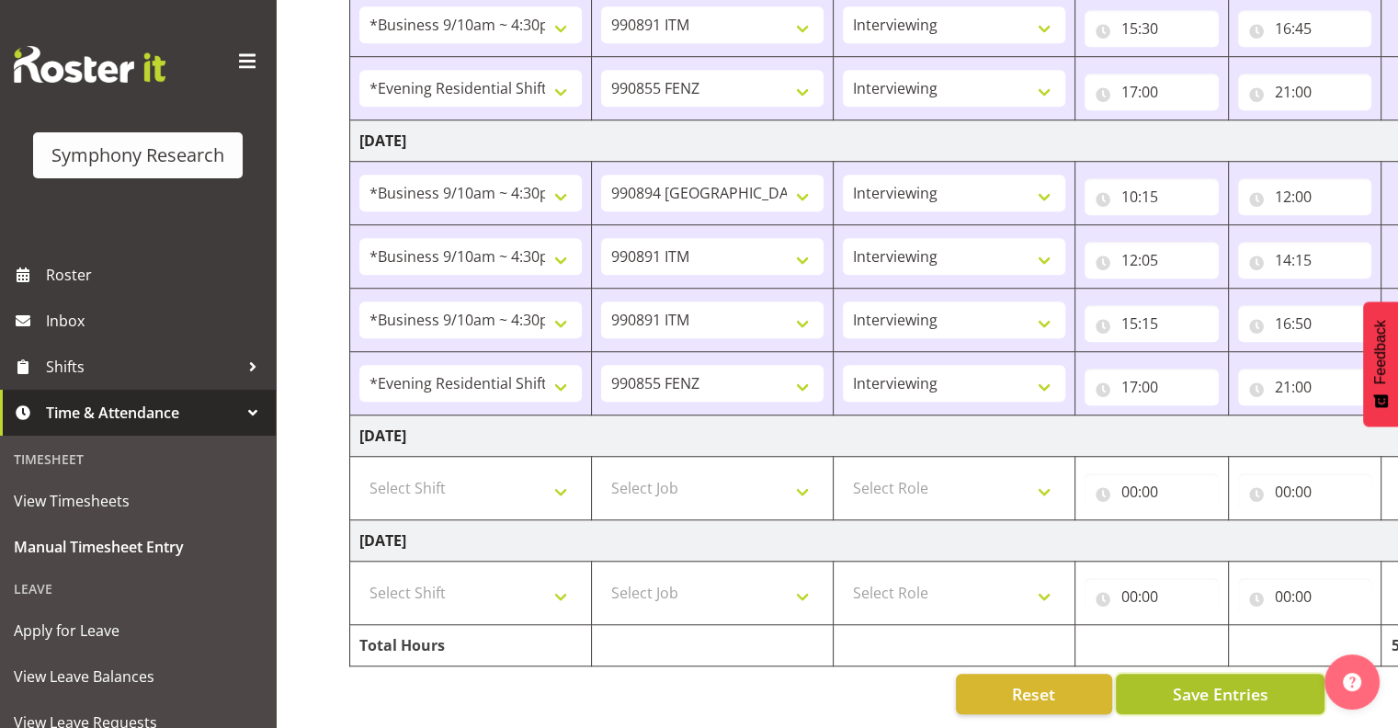
click at [1242, 684] on span "Save Entries" at bounding box center [1220, 694] width 96 height 24
click at [1298, 419] on td "[DATE]" at bounding box center [993, 436] width 1286 height 41
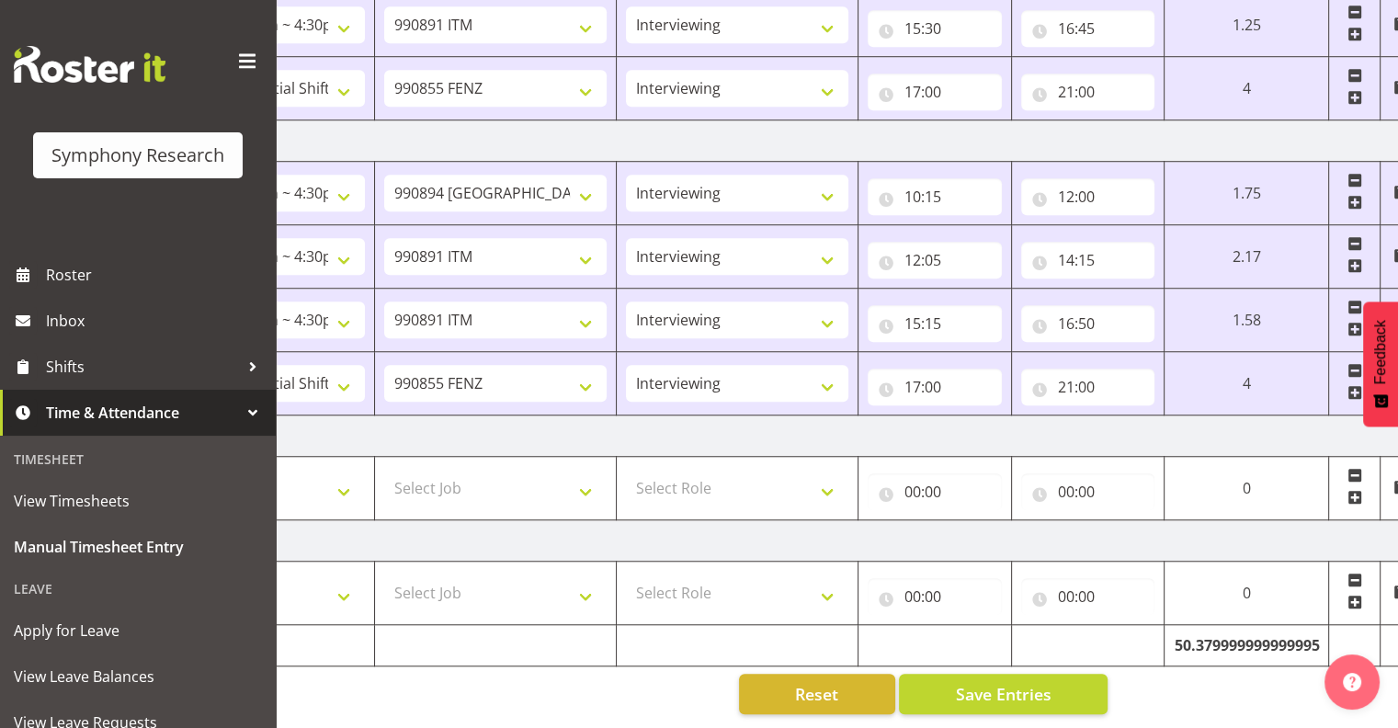
scroll to position [0, 238]
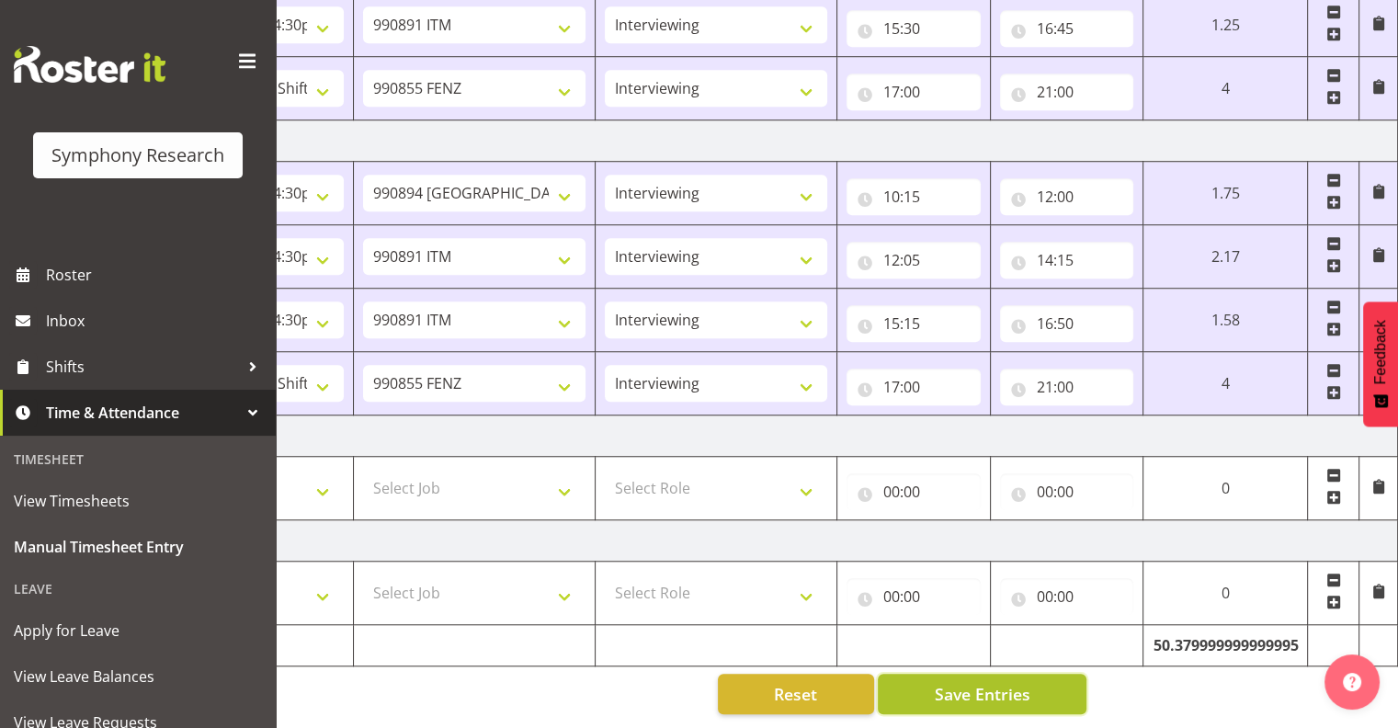
click at [973, 682] on span "Save Entries" at bounding box center [982, 694] width 96 height 24
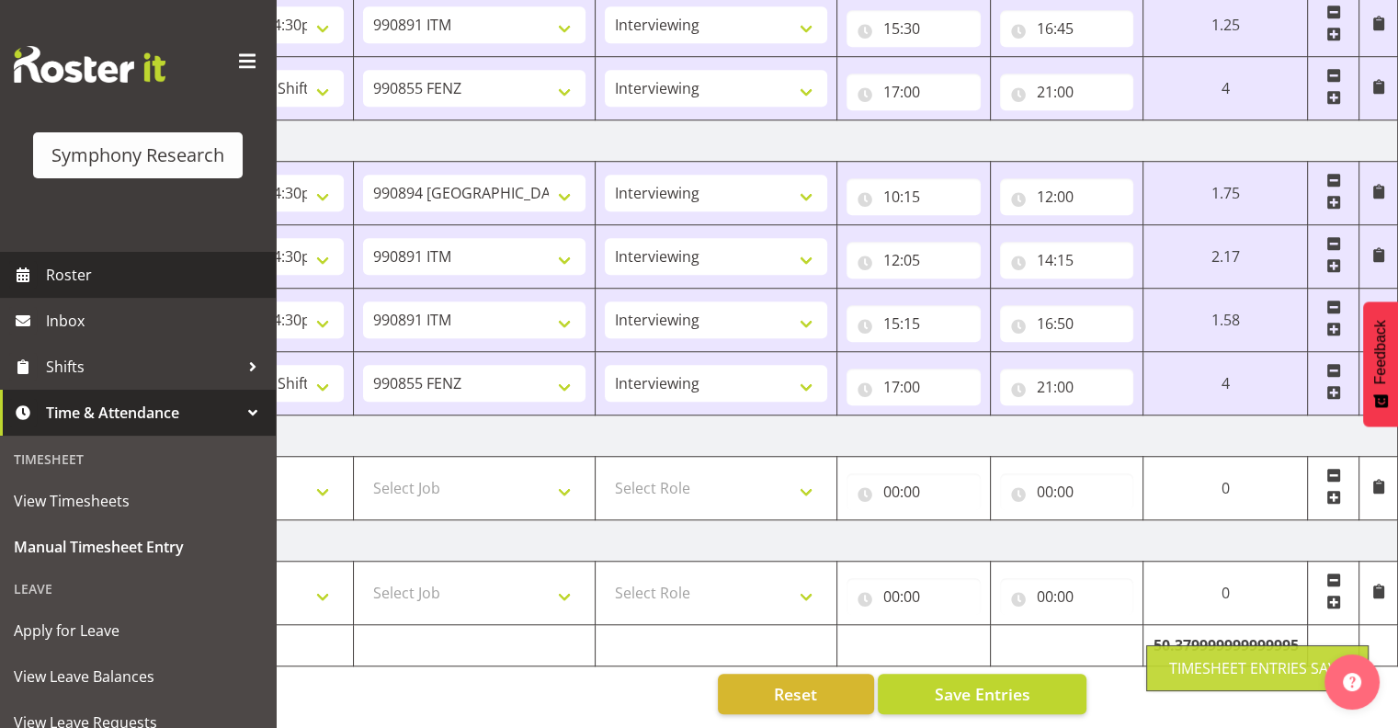
click at [70, 267] on span "Roster" at bounding box center [156, 275] width 221 height 28
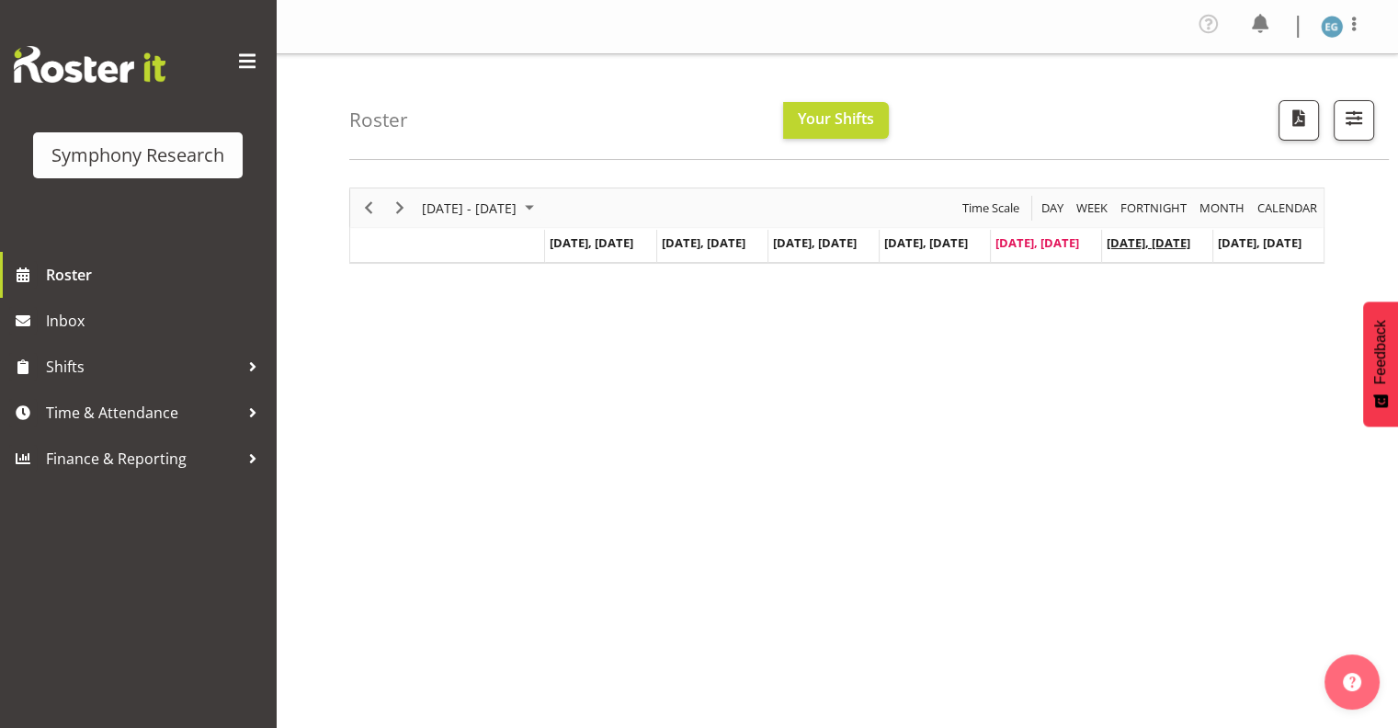
click at [1151, 243] on span "Aug 30, Saturday" at bounding box center [1149, 242] width 84 height 17
click at [1154, 243] on span "Aug 30, Saturday" at bounding box center [1149, 242] width 84 height 17
